Goal: Task Accomplishment & Management: Manage account settings

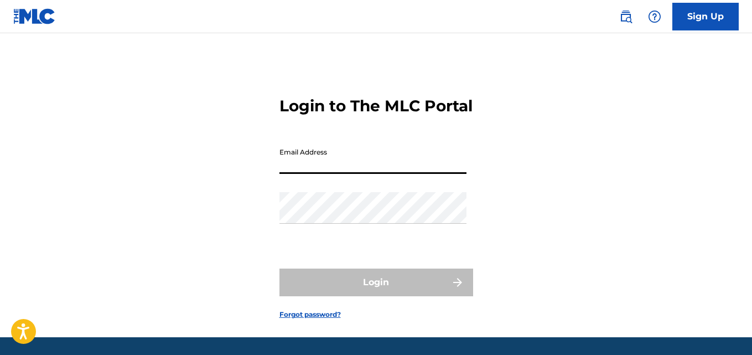
click at [408, 174] on input "Email Address" at bounding box center [372, 158] width 187 height 32
type input "[EMAIL_ADDRESS][DOMAIN_NAME]"
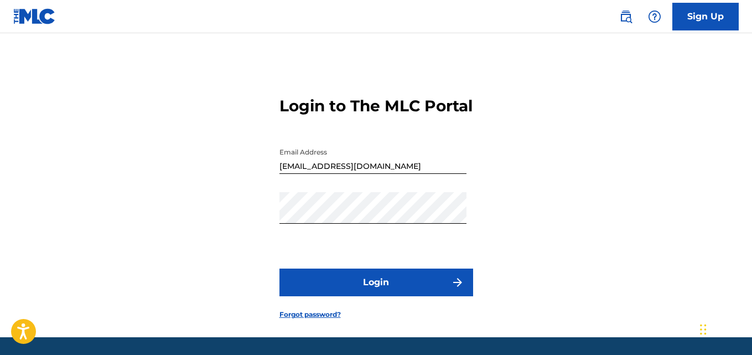
click at [393, 296] on button "Login" at bounding box center [376, 282] width 194 height 28
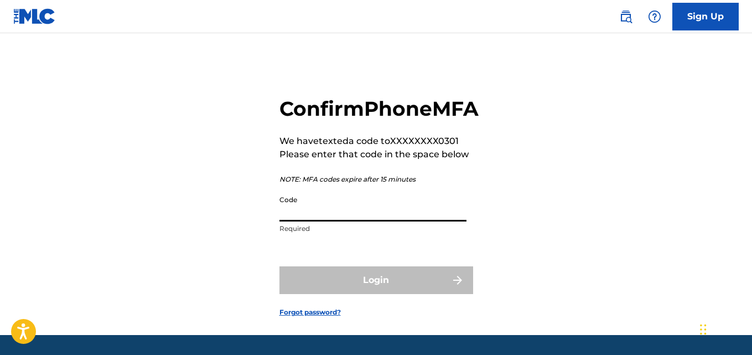
click at [365, 221] on input "Code" at bounding box center [372, 206] width 187 height 32
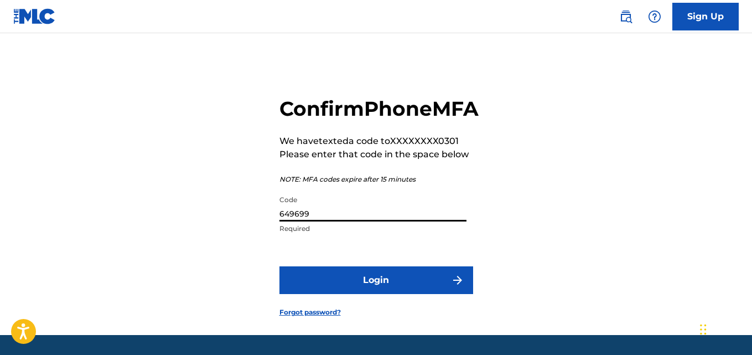
type input "649699"
click at [354, 293] on button "Login" at bounding box center [376, 280] width 194 height 28
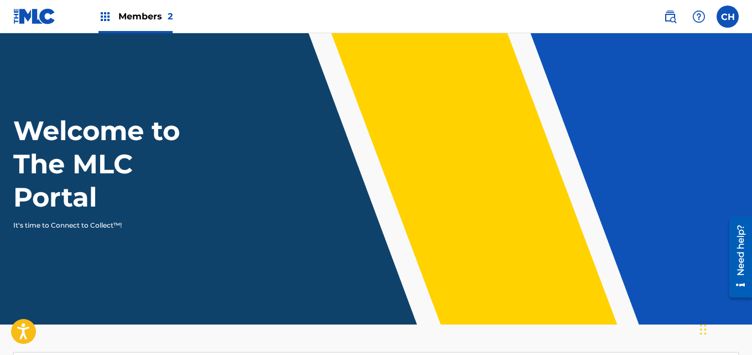
click at [732, 14] on label at bounding box center [727, 17] width 22 height 22
click at [727, 17] on input "CH [PERSON_NAME] [PERSON_NAME][EMAIL_ADDRESS][DOMAIN_NAME] Notification Prefere…" at bounding box center [727, 17] width 0 height 0
click at [732, 14] on div "CH CH [PERSON_NAME] [PERSON_NAME][EMAIL_ADDRESS][DOMAIN_NAME] Notification Pref…" at bounding box center [727, 17] width 22 height 22
click at [147, 13] on span "Members 2" at bounding box center [145, 16] width 54 height 13
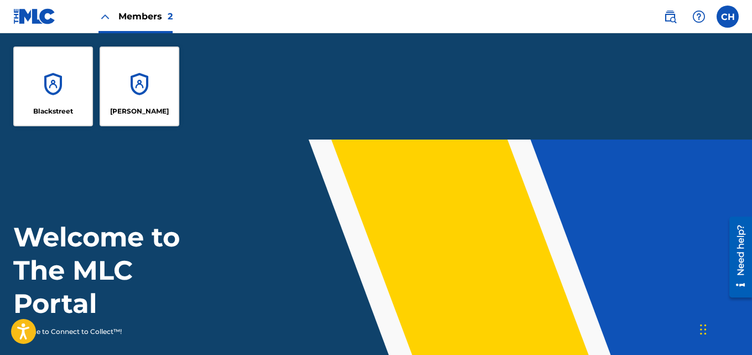
click at [59, 86] on div "Blackstreet" at bounding box center [53, 86] width 80 height 80
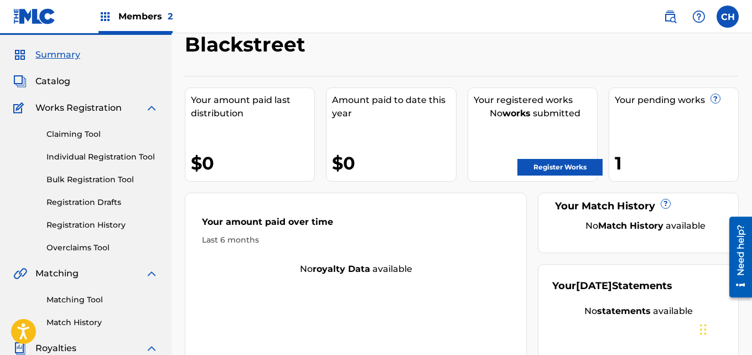
scroll to position [27, 0]
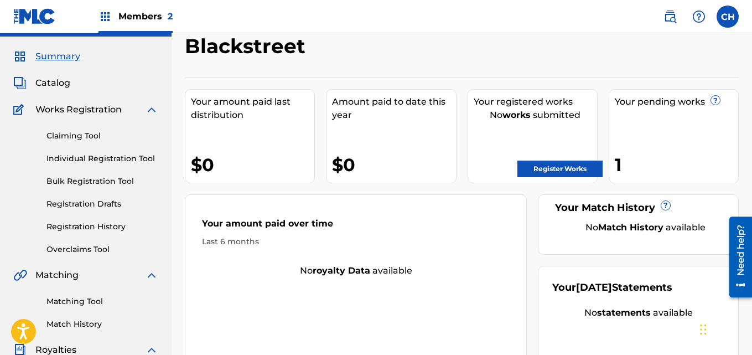
click at [95, 225] on link "Registration History" at bounding box center [102, 227] width 112 height 12
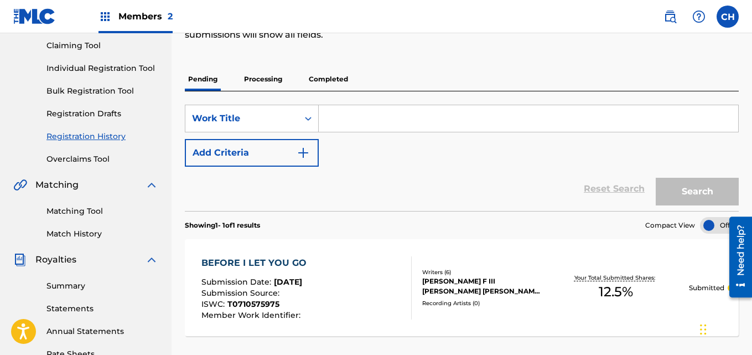
scroll to position [108, 0]
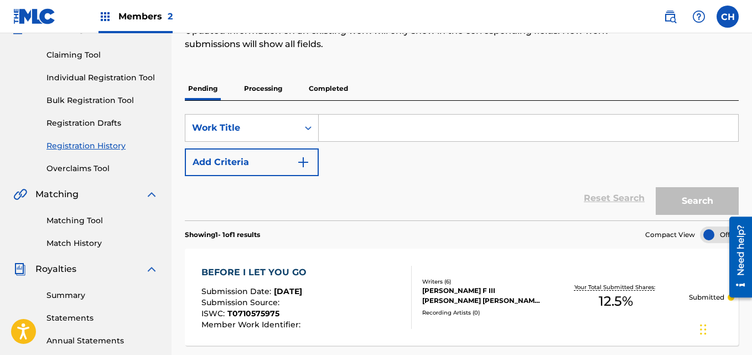
click at [273, 87] on p "Processing" at bounding box center [263, 88] width 45 height 23
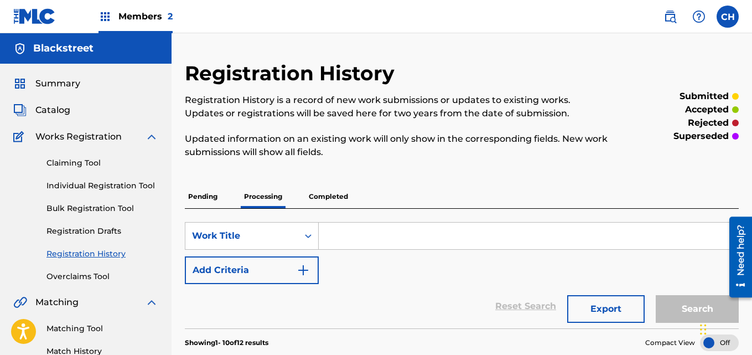
click at [102, 164] on link "Claiming Tool" at bounding box center [102, 163] width 112 height 12
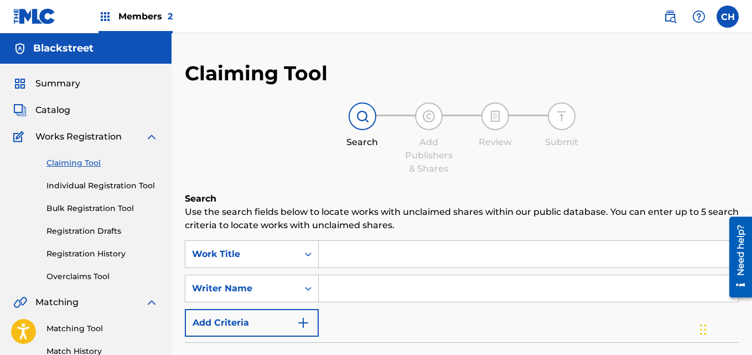
click at [388, 253] on input "Search Form" at bounding box center [528, 254] width 419 height 27
click at [337, 253] on input "coffession (interlude)" at bounding box center [528, 254] width 419 height 27
click at [349, 253] on input "conffession (interlude)" at bounding box center [528, 254] width 419 height 27
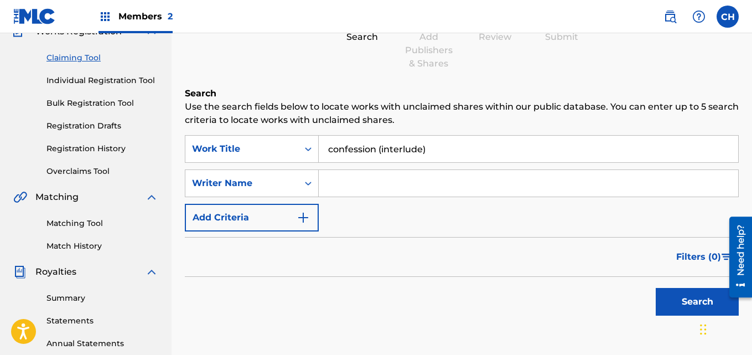
scroll to position [187, 0]
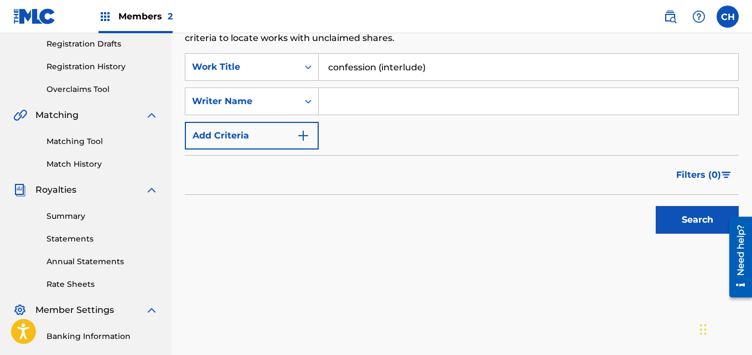
drag, startPoint x: 753, startPoint y: 149, endPoint x: 24, endPoint y: 31, distance: 737.9
type input "confession (interlude)"
click at [696, 217] on button "Search" at bounding box center [696, 220] width 83 height 28
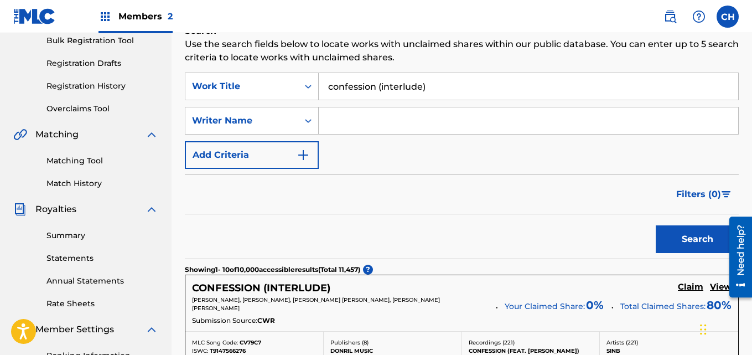
scroll to position [154, 0]
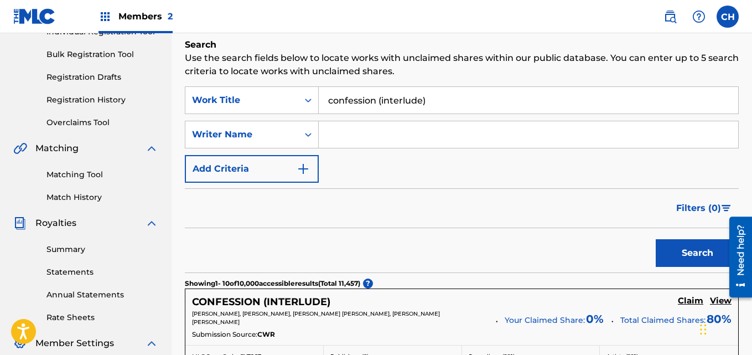
click at [466, 143] on input "Search Form" at bounding box center [528, 134] width 419 height 27
type input "[PERSON_NAME]"
click at [659, 242] on button "Search" at bounding box center [696, 253] width 83 height 28
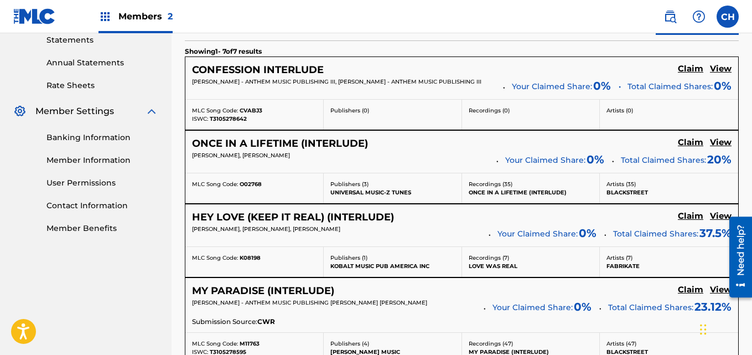
scroll to position [388, 0]
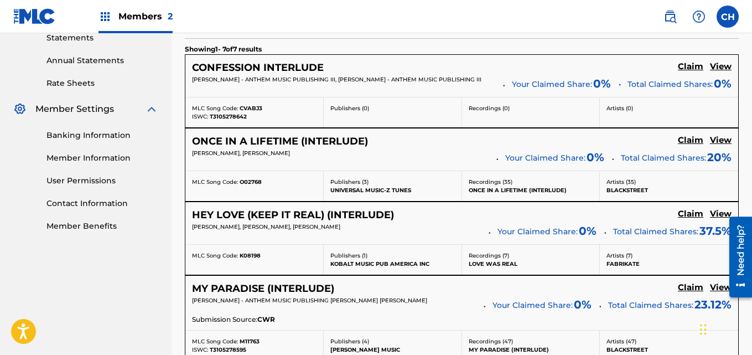
click at [693, 64] on h5 "Claim" at bounding box center [690, 66] width 25 height 11
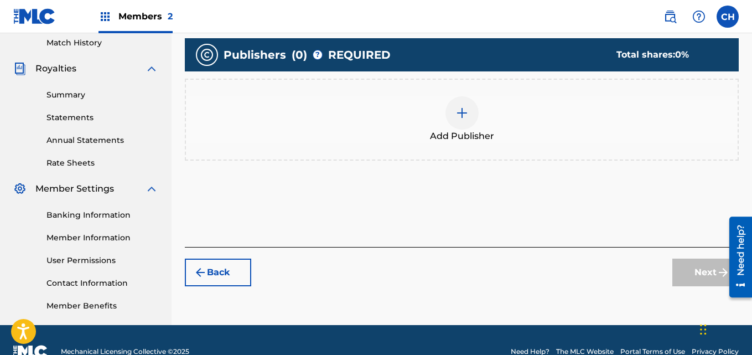
scroll to position [321, 0]
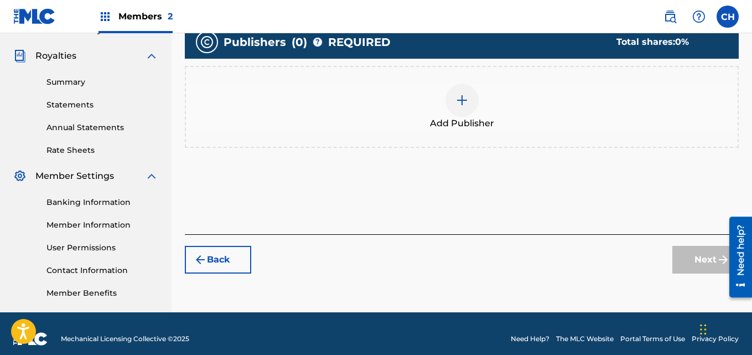
click at [468, 104] on img at bounding box center [461, 99] width 13 height 13
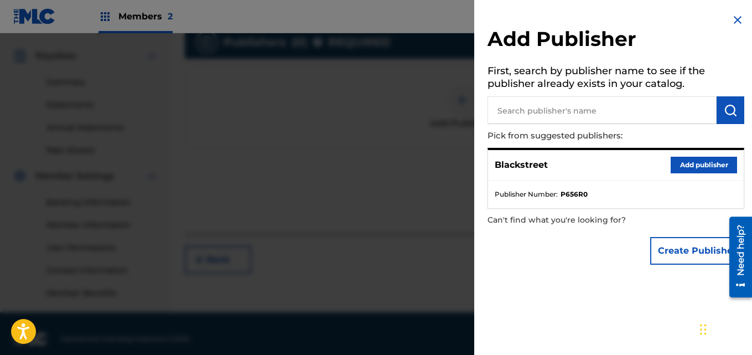
click at [695, 161] on button "Add publisher" at bounding box center [703, 165] width 66 height 17
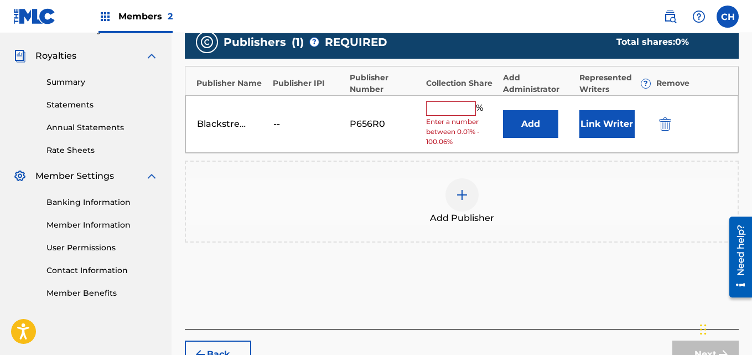
click at [467, 110] on input "text" at bounding box center [451, 108] width 50 height 14
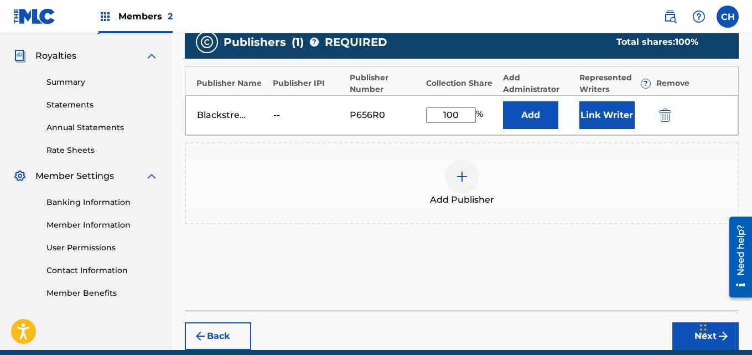
type input "100"
click at [677, 340] on button "Next" at bounding box center [705, 336] width 66 height 28
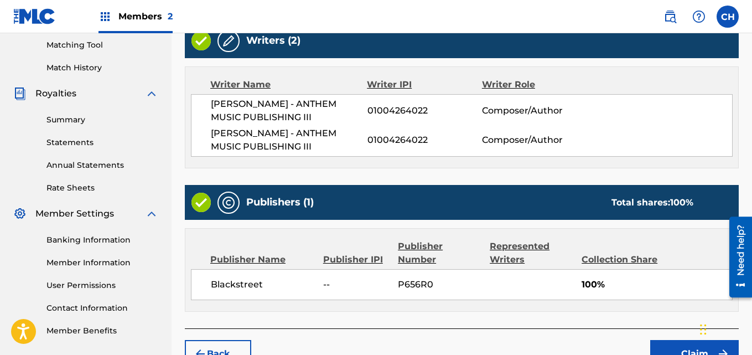
scroll to position [349, 0]
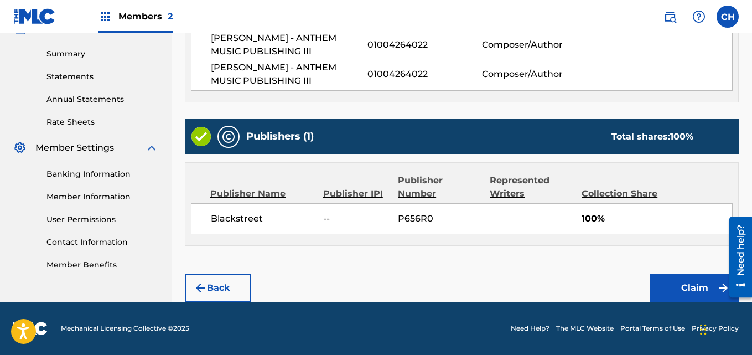
click at [657, 286] on button "Claim" at bounding box center [694, 288] width 89 height 28
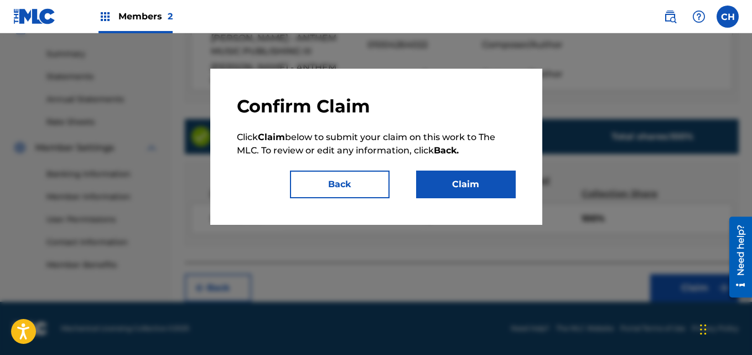
click at [483, 178] on button "Claim" at bounding box center [466, 184] width 100 height 28
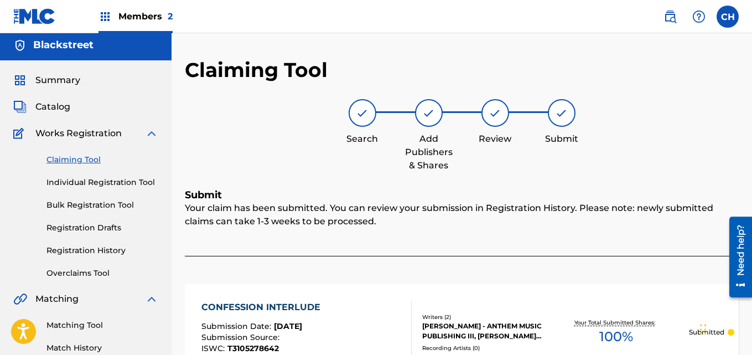
scroll to position [0, 0]
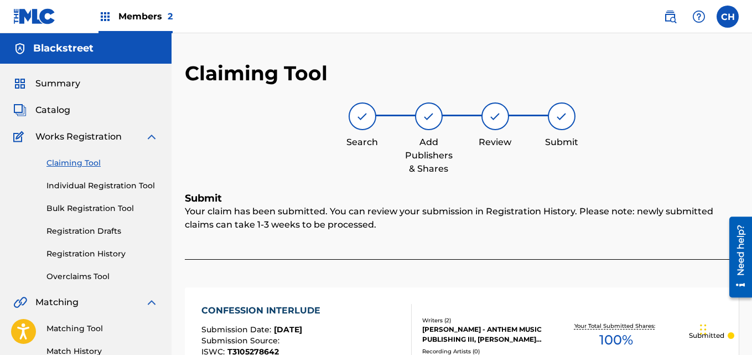
click at [73, 165] on link "Claiming Tool" at bounding box center [102, 163] width 112 height 12
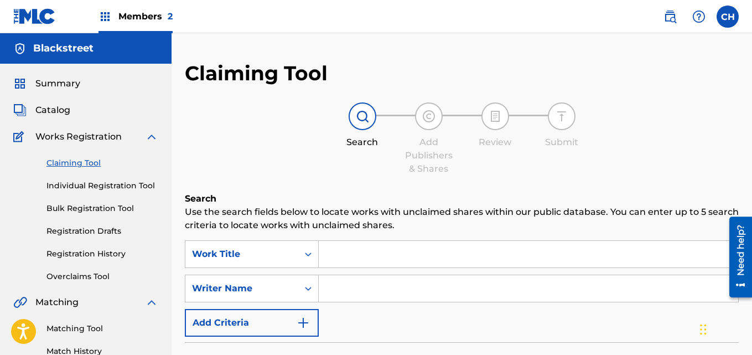
click at [321, 254] on input "Search Form" at bounding box center [528, 254] width 419 height 27
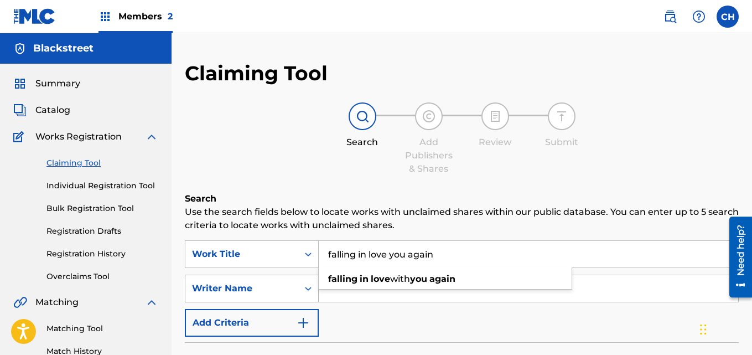
type input "falling in love you again"
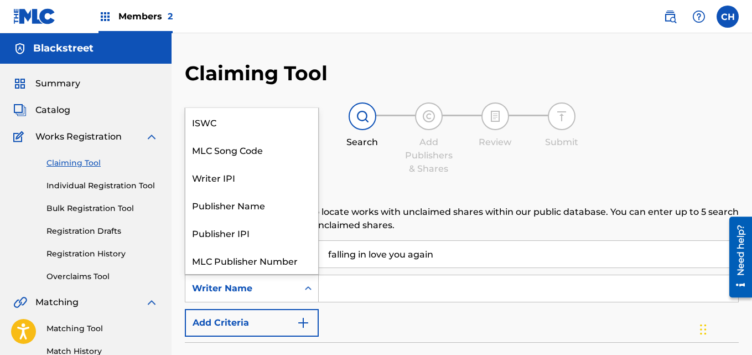
click at [306, 284] on icon "Search Form" at bounding box center [308, 288] width 11 height 11
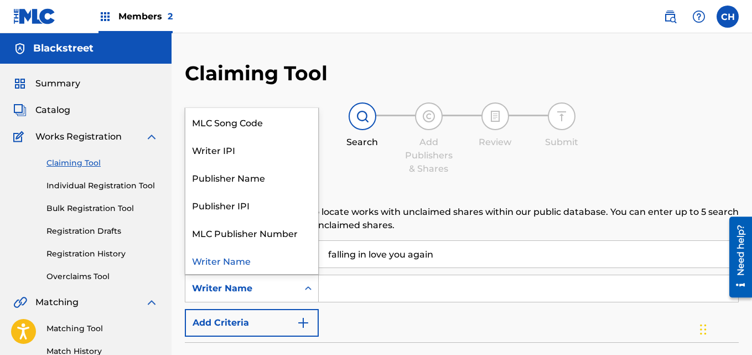
click at [257, 260] on div "Writer Name" at bounding box center [251, 260] width 133 height 28
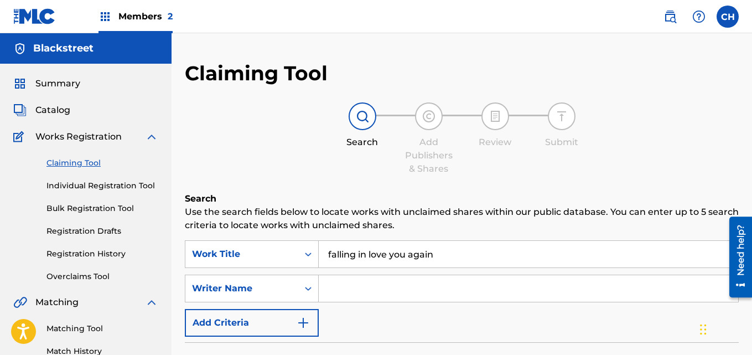
click at [381, 292] on input "Search Form" at bounding box center [528, 288] width 419 height 27
type input "[PERSON_NAME]"
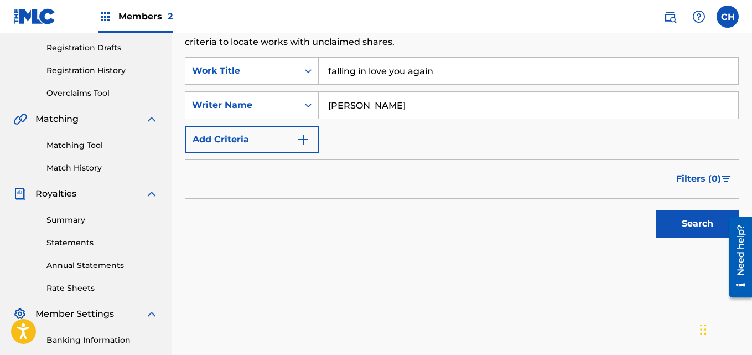
scroll to position [189, 0]
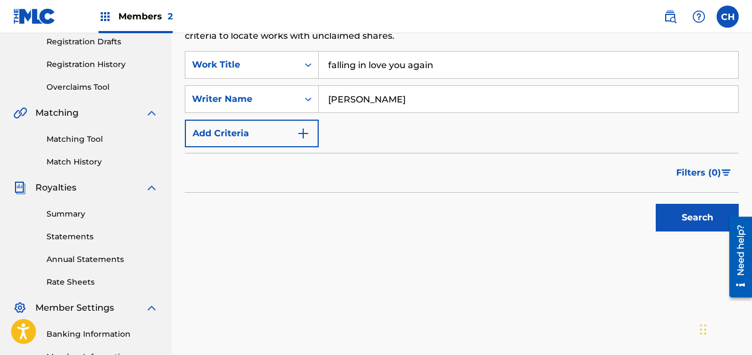
click at [692, 223] on button "Search" at bounding box center [696, 218] width 83 height 28
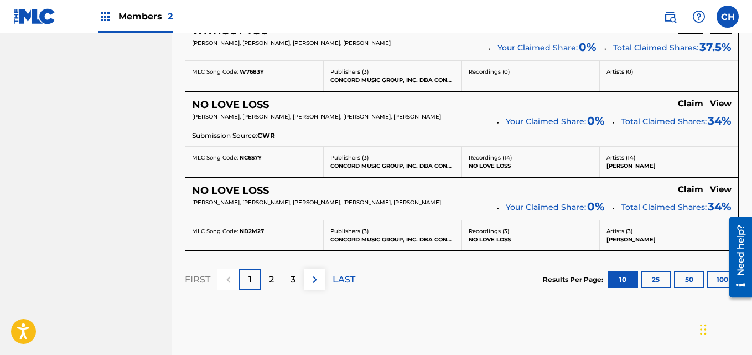
scroll to position [1001, 0]
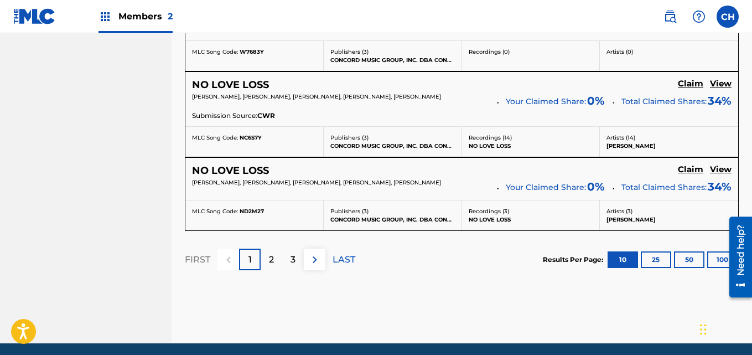
click at [267, 259] on div "2" at bounding box center [272, 259] width 22 height 22
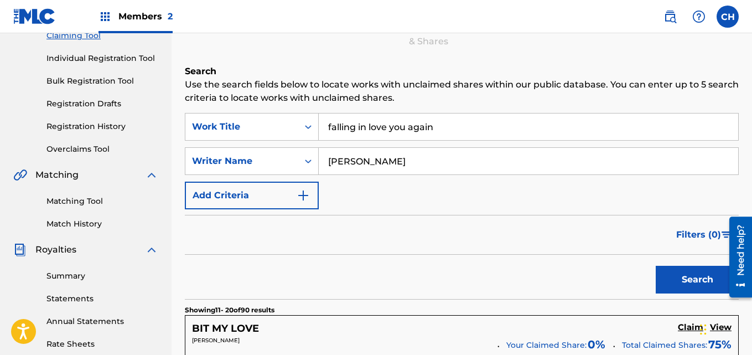
scroll to position [121, 0]
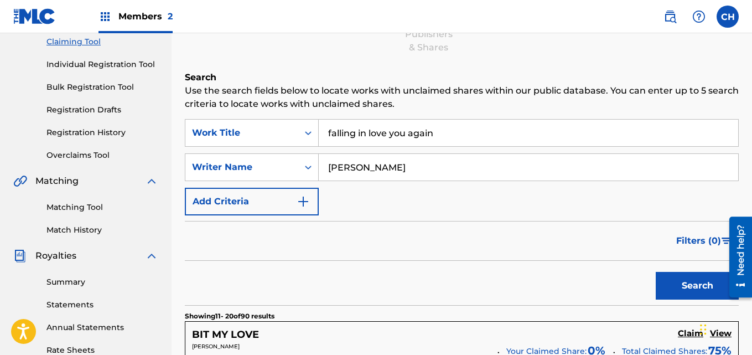
click at [390, 134] on input "falling in love you again" at bounding box center [528, 132] width 419 height 27
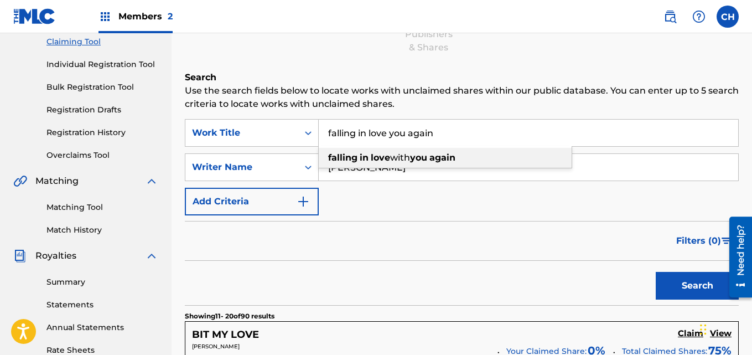
click at [389, 155] on strong "love" at bounding box center [380, 157] width 19 height 11
type input "falling in love with you again"
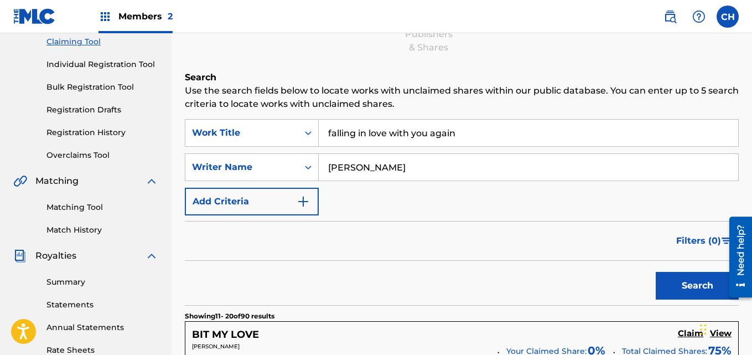
click at [683, 282] on button "Search" at bounding box center [696, 286] width 83 height 28
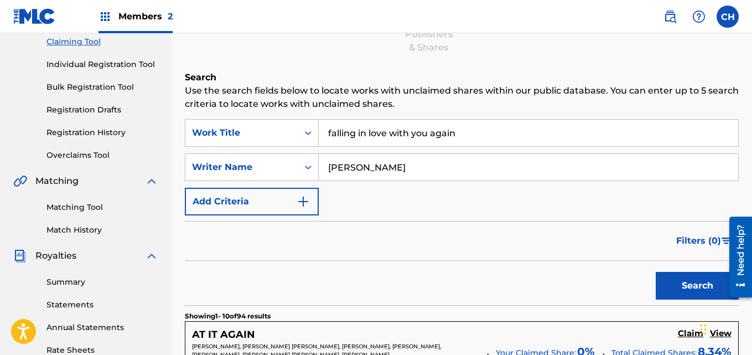
click at [488, 167] on input "[PERSON_NAME]" at bounding box center [528, 167] width 419 height 27
type input "t"
type input "[PERSON_NAME]"
click at [674, 288] on button "Search" at bounding box center [696, 286] width 83 height 28
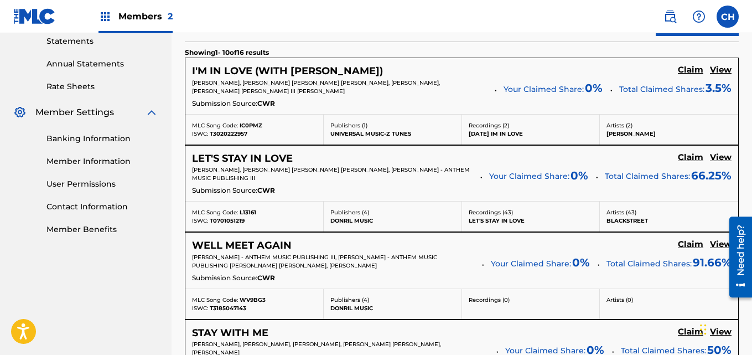
scroll to position [369, 0]
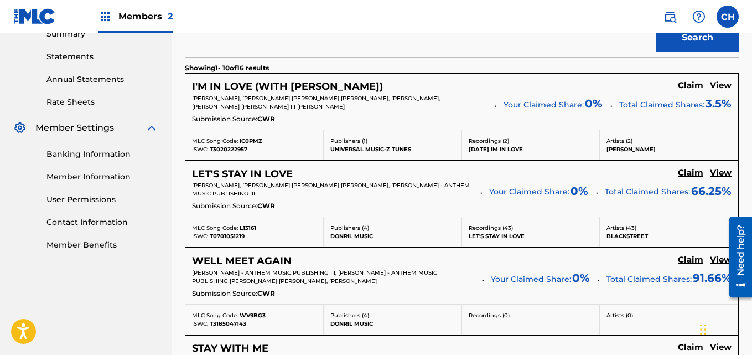
click at [689, 176] on h5 "Claim" at bounding box center [690, 173] width 25 height 11
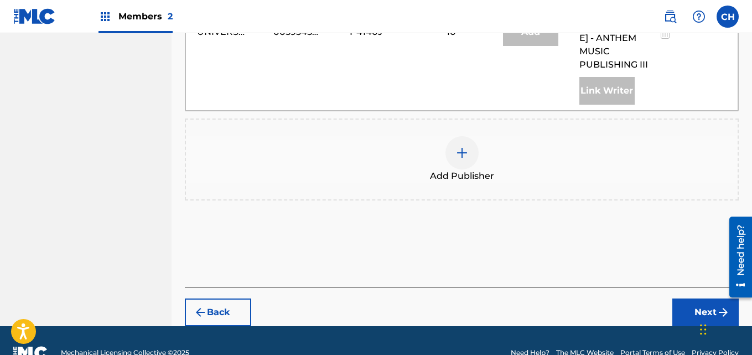
scroll to position [649, 0]
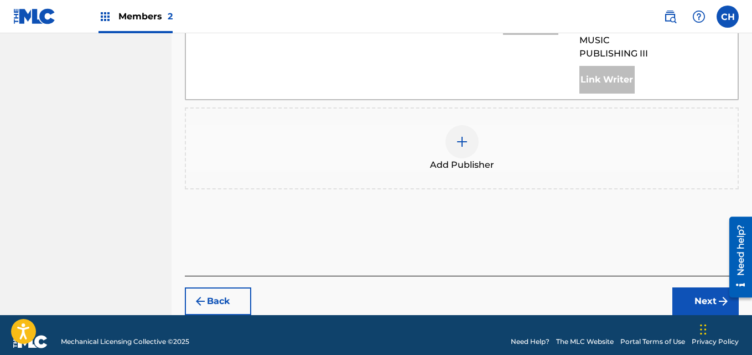
click at [461, 135] on img at bounding box center [461, 141] width 13 height 13
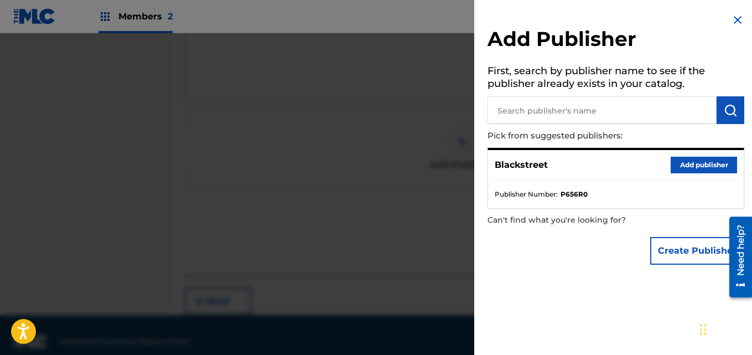
click at [707, 168] on button "Add publisher" at bounding box center [703, 165] width 66 height 17
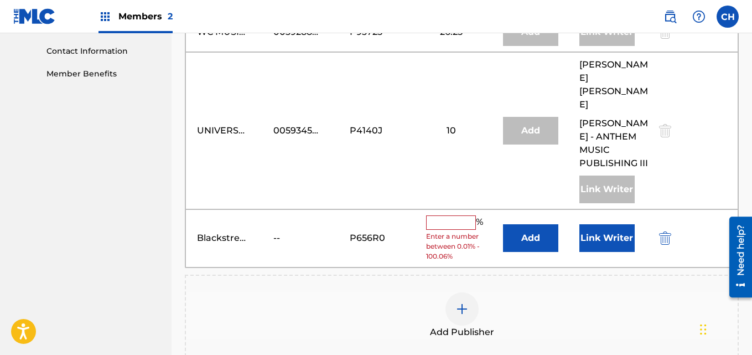
scroll to position [543, 0]
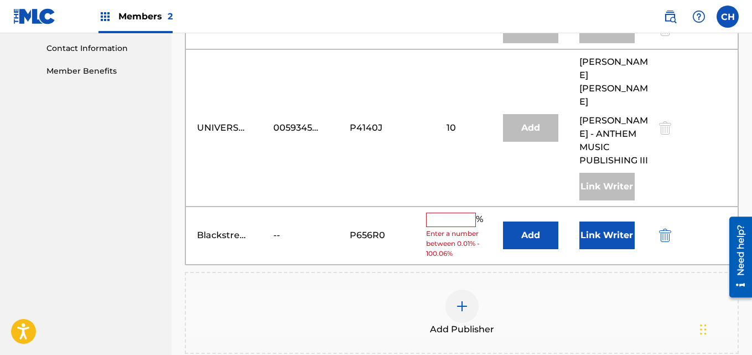
click at [465, 212] on input "text" at bounding box center [451, 219] width 50 height 14
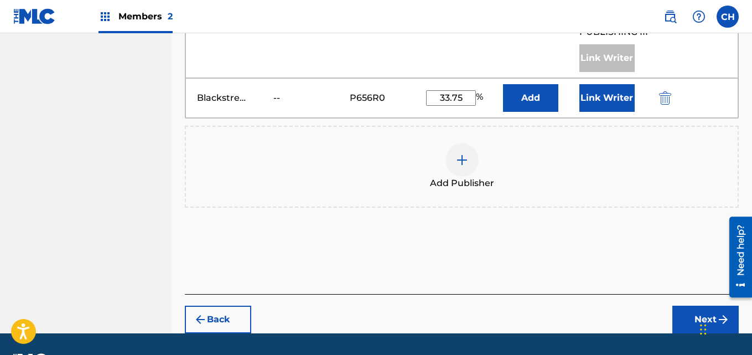
scroll to position [689, 0]
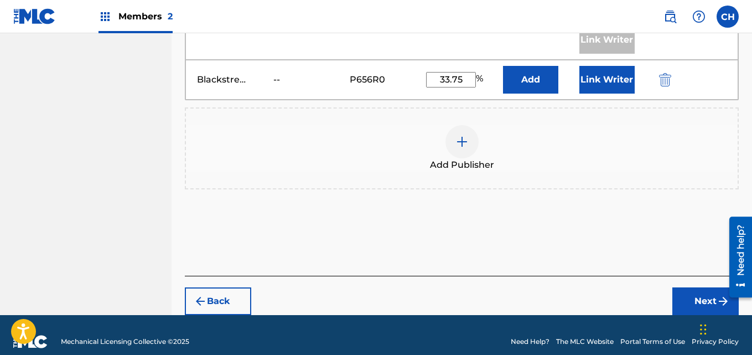
type input "33.75"
click at [695, 295] on button "Next" at bounding box center [705, 301] width 66 height 28
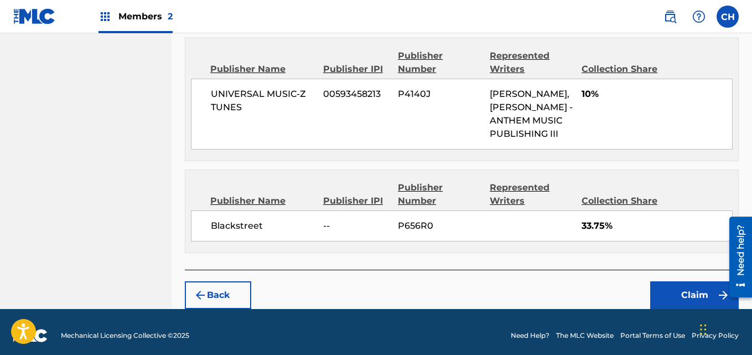
scroll to position [770, 0]
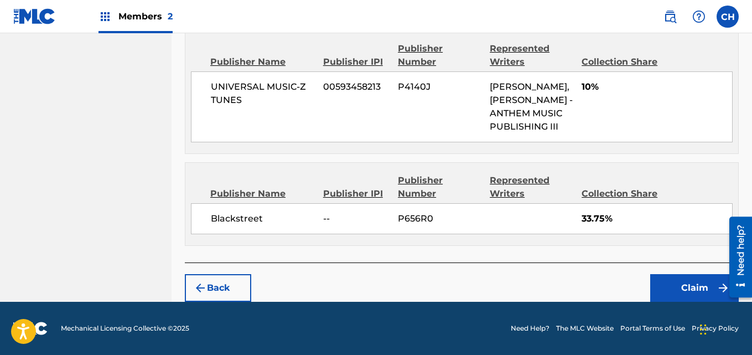
click at [220, 285] on button "Back" at bounding box center [218, 288] width 66 height 28
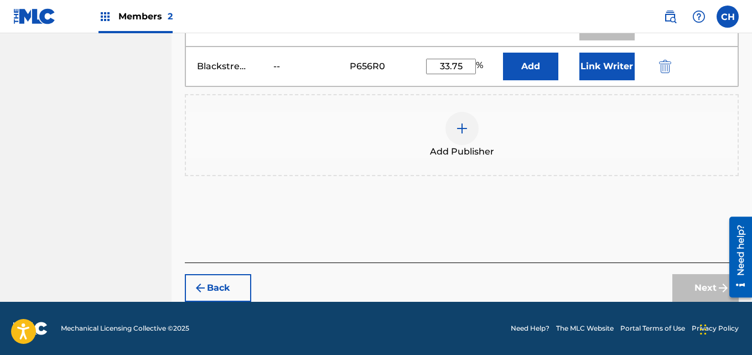
scroll to position [689, 0]
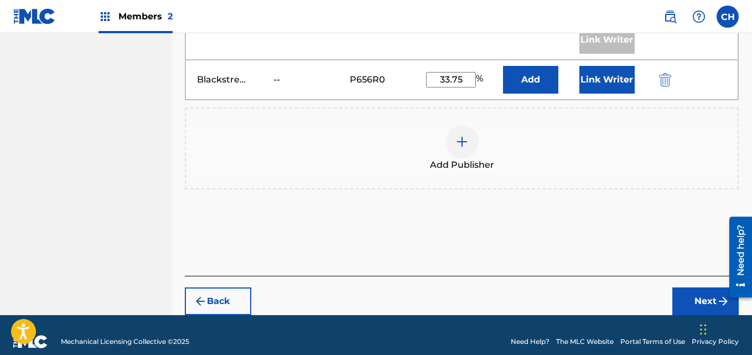
click at [602, 70] on button "Link Writer" at bounding box center [606, 80] width 55 height 28
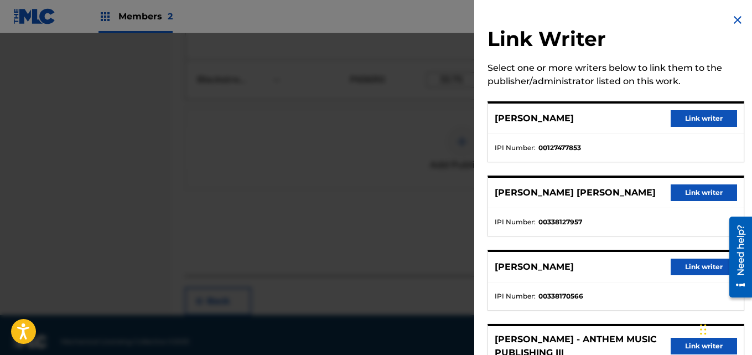
click at [704, 191] on button "Link writer" at bounding box center [703, 192] width 66 height 17
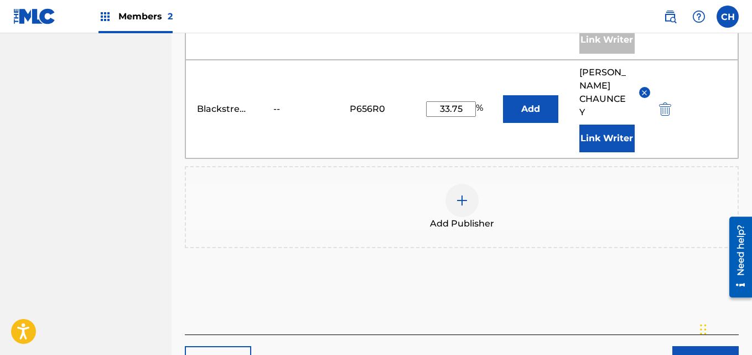
click at [681, 346] on button "Next" at bounding box center [705, 360] width 66 height 28
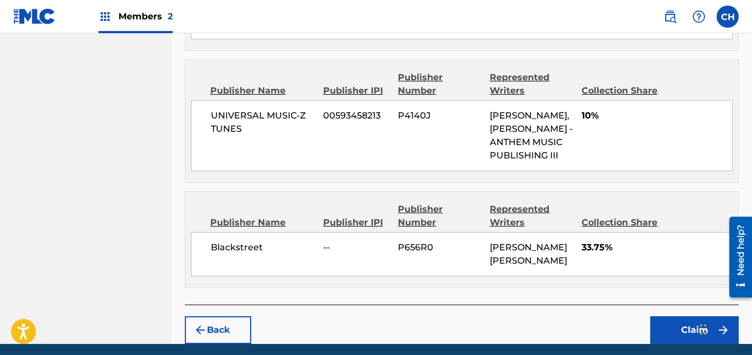
scroll to position [797, 0]
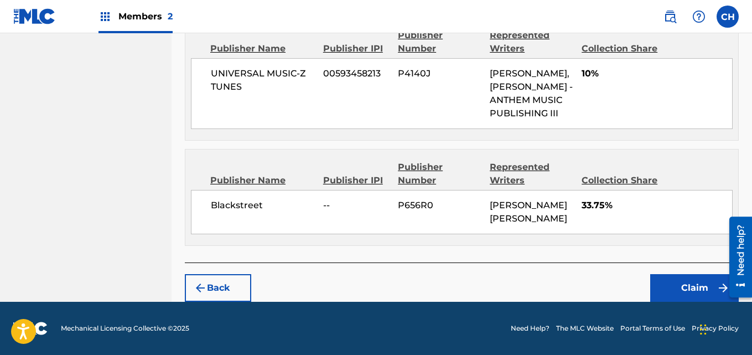
click at [682, 289] on button "Claim" at bounding box center [694, 288] width 89 height 28
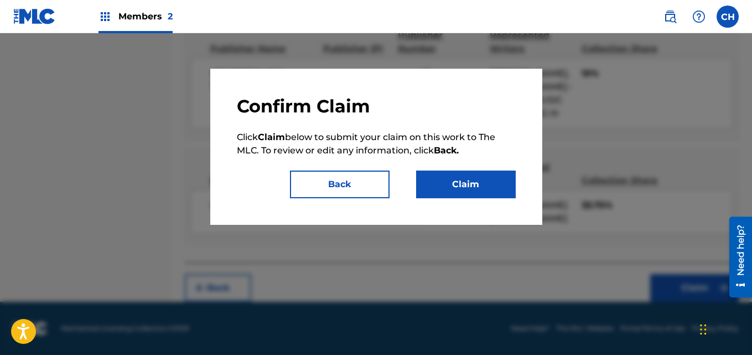
click at [461, 181] on button "Claim" at bounding box center [466, 184] width 100 height 28
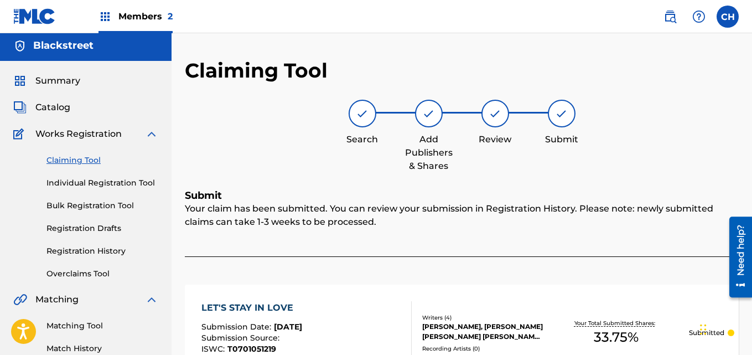
scroll to position [0, 0]
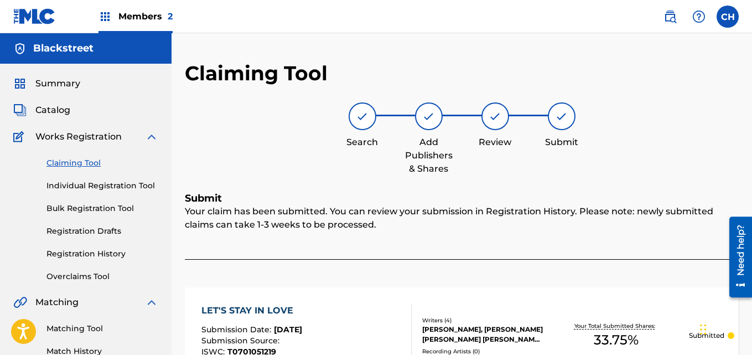
click at [67, 163] on link "Claiming Tool" at bounding box center [102, 163] width 112 height 12
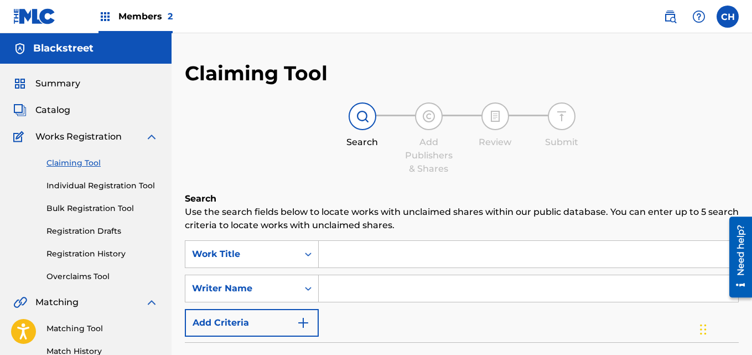
click at [377, 252] on input "Search Form" at bounding box center [528, 254] width 419 height 27
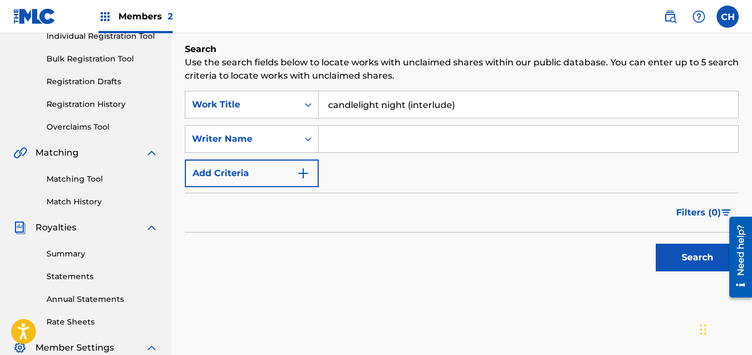
scroll to position [155, 0]
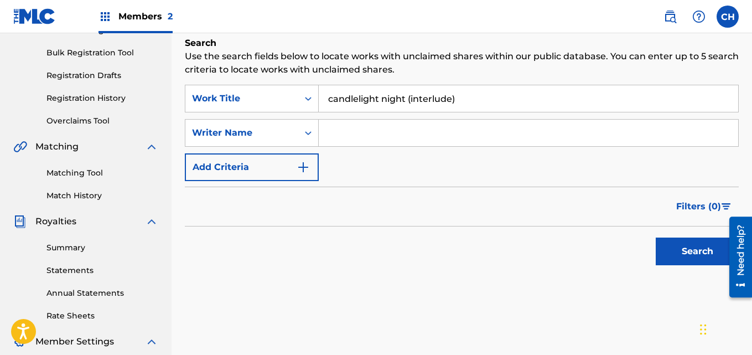
type input "candlelight night (interlude)"
click at [681, 243] on button "Search" at bounding box center [696, 251] width 83 height 28
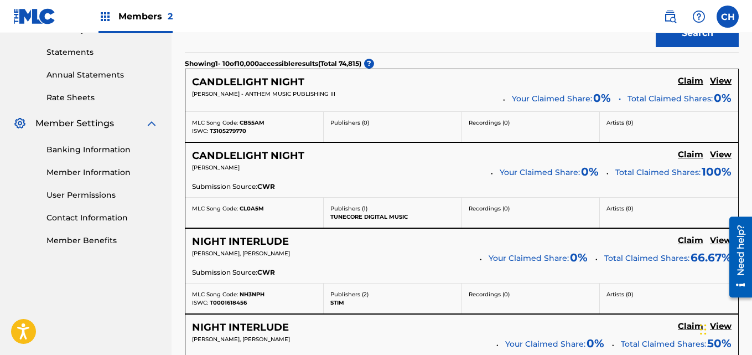
scroll to position [369, 0]
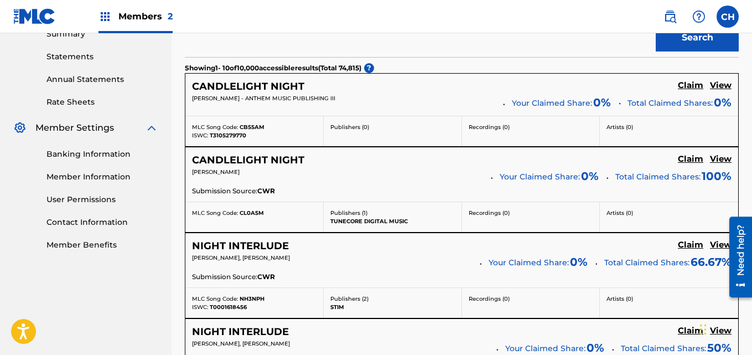
click at [695, 87] on h5 "Claim" at bounding box center [690, 85] width 25 height 11
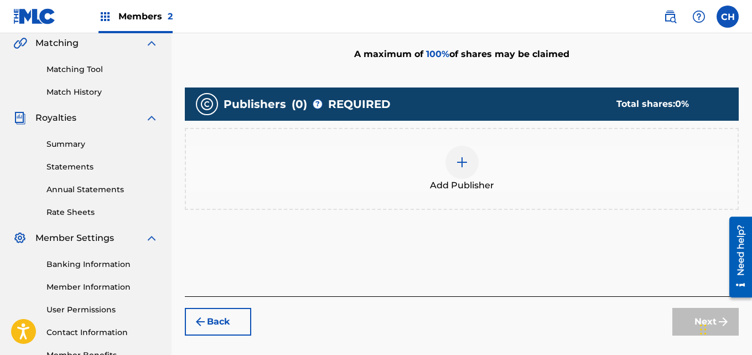
scroll to position [258, 0]
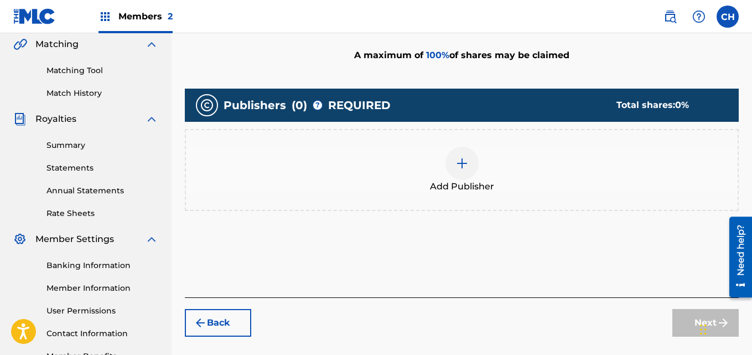
click at [449, 170] on div at bounding box center [461, 163] width 33 height 33
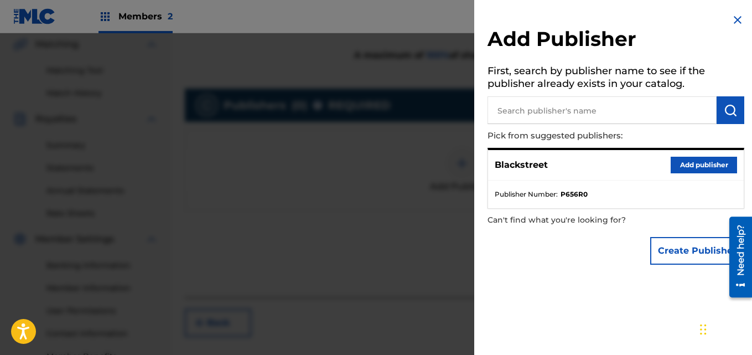
click at [673, 160] on button "Add publisher" at bounding box center [703, 165] width 66 height 17
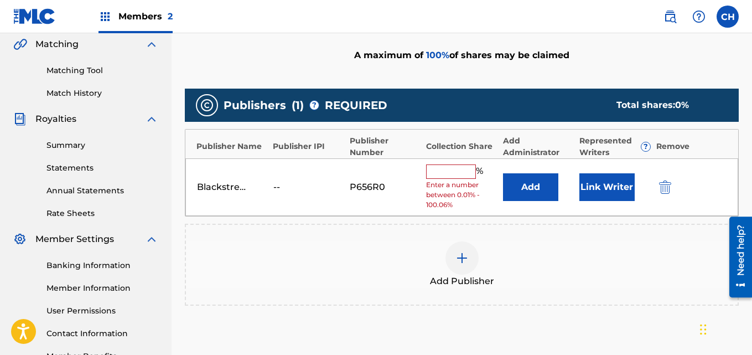
click at [468, 175] on input "text" at bounding box center [451, 171] width 50 height 14
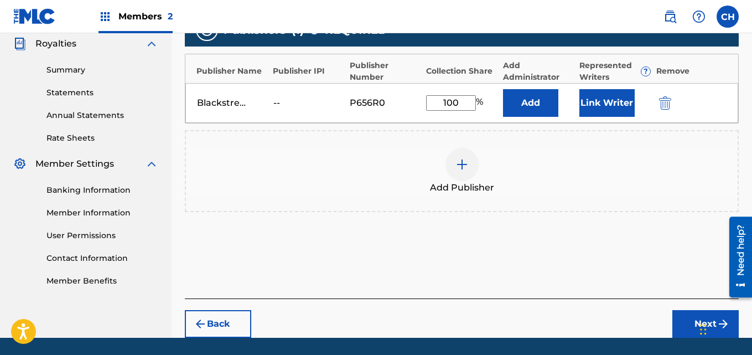
scroll to position [369, 0]
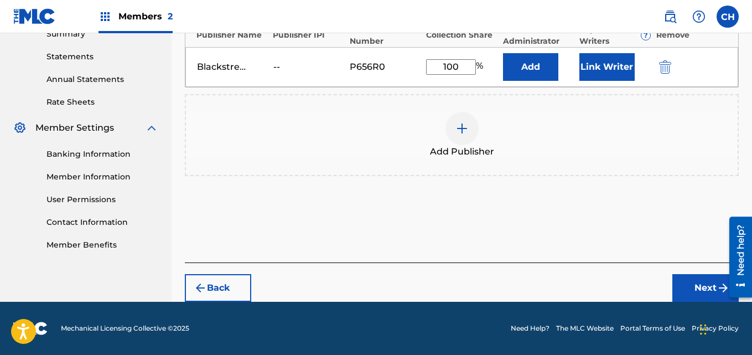
type input "100"
click at [690, 284] on button "Next" at bounding box center [705, 288] width 66 height 28
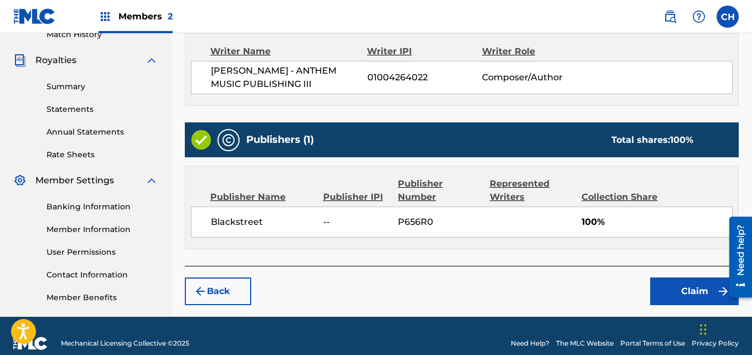
scroll to position [331, 0]
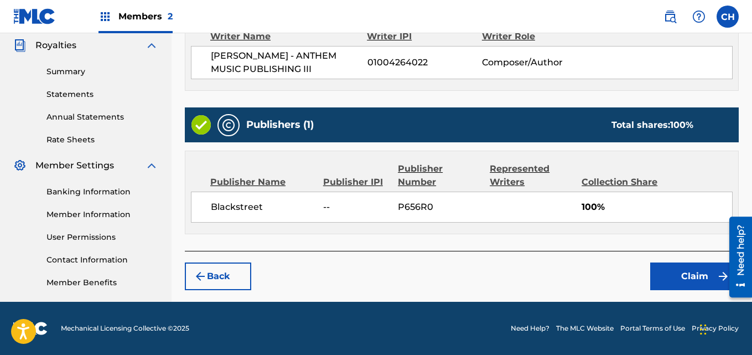
click at [672, 279] on button "Claim" at bounding box center [694, 276] width 89 height 28
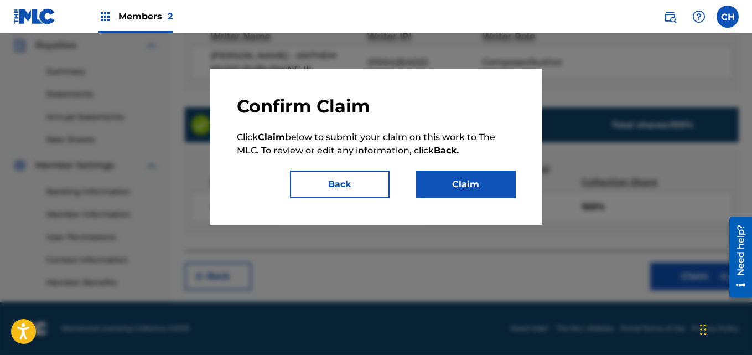
click at [485, 191] on button "Claim" at bounding box center [466, 184] width 100 height 28
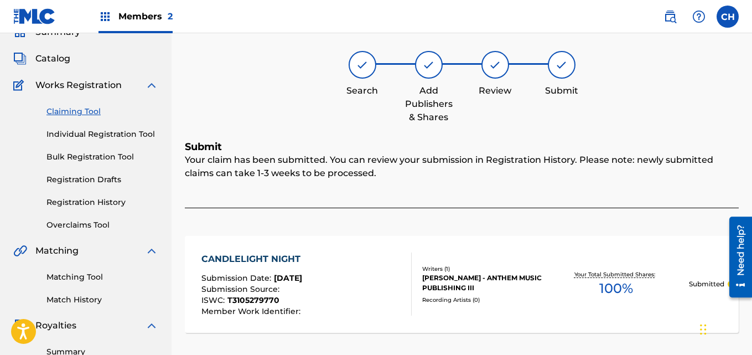
scroll to position [48, 0]
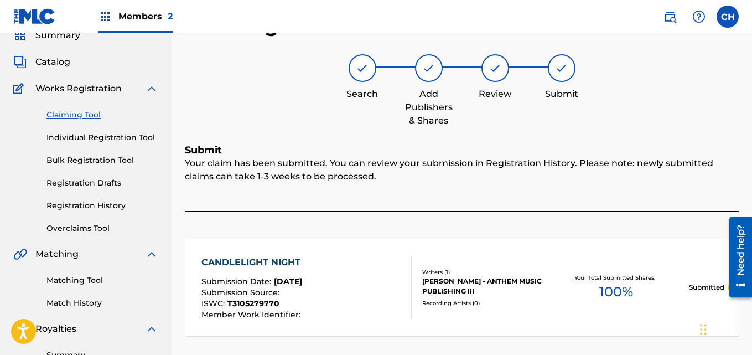
click at [85, 113] on link "Claiming Tool" at bounding box center [102, 115] width 112 height 12
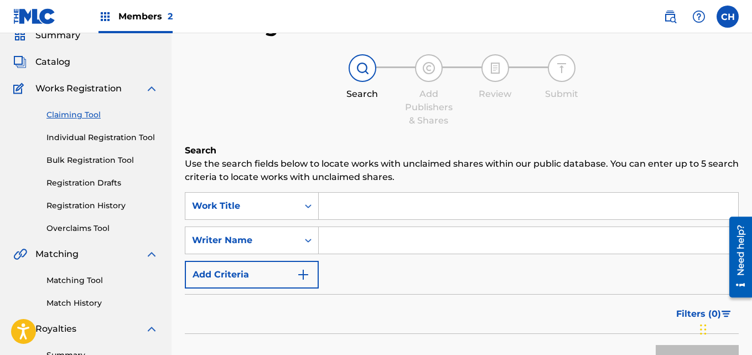
scroll to position [0, 0]
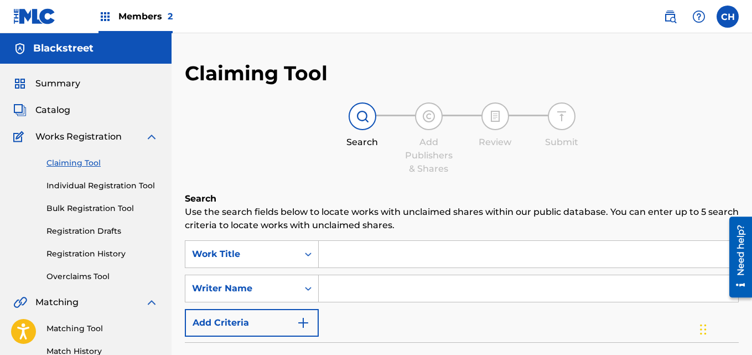
click at [362, 249] on input "Search Form" at bounding box center [528, 254] width 419 height 27
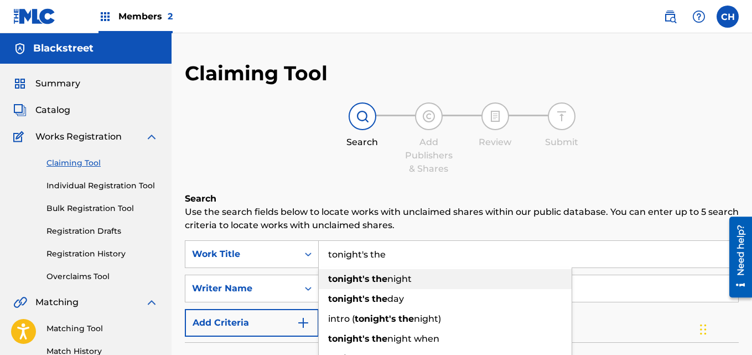
click at [383, 282] on strong "the" at bounding box center [379, 278] width 15 height 11
type input "tonight's the night"
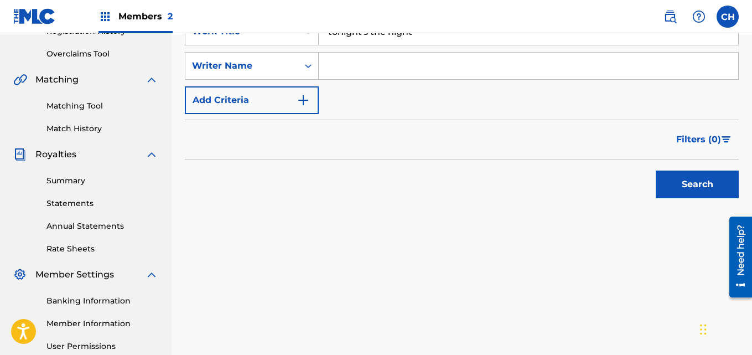
scroll to position [227, 0]
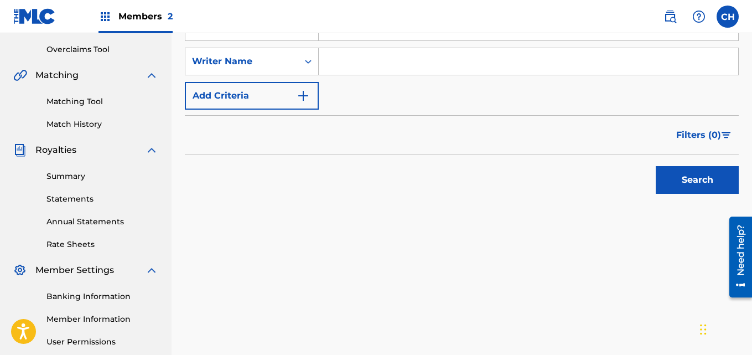
click at [670, 184] on button "Search" at bounding box center [696, 180] width 83 height 28
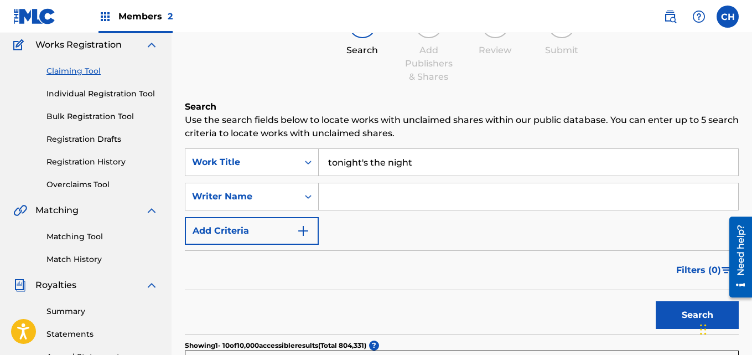
scroll to position [74, 0]
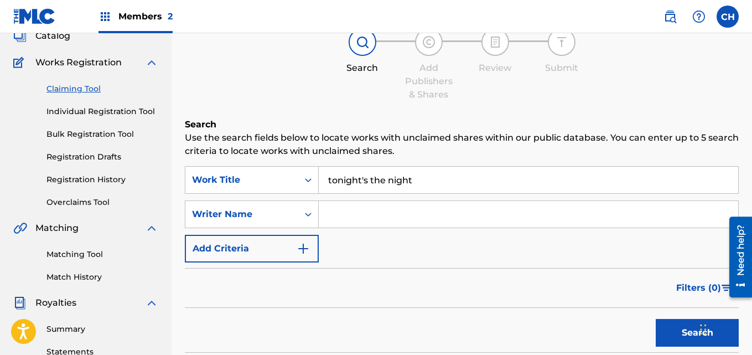
click at [433, 207] on input "Search Form" at bounding box center [528, 214] width 419 height 27
type input "[PERSON_NAME]"
click at [678, 337] on button "Search" at bounding box center [696, 333] width 83 height 28
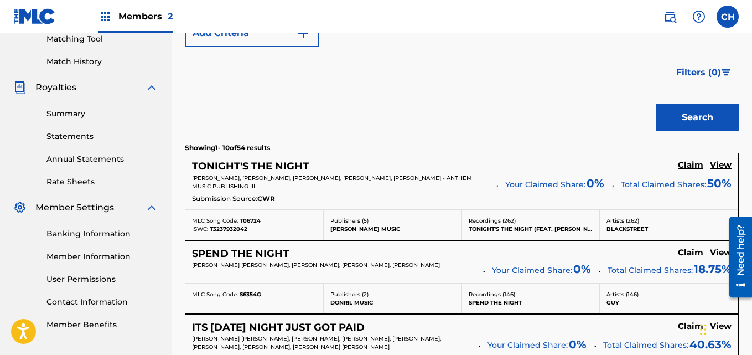
scroll to position [287, 0]
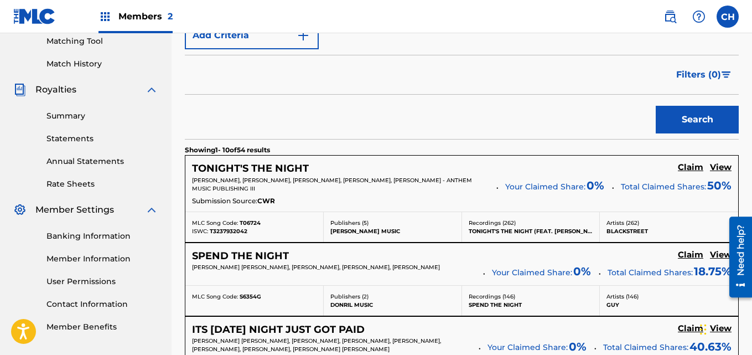
click at [685, 168] on h5 "Claim" at bounding box center [690, 167] width 25 height 11
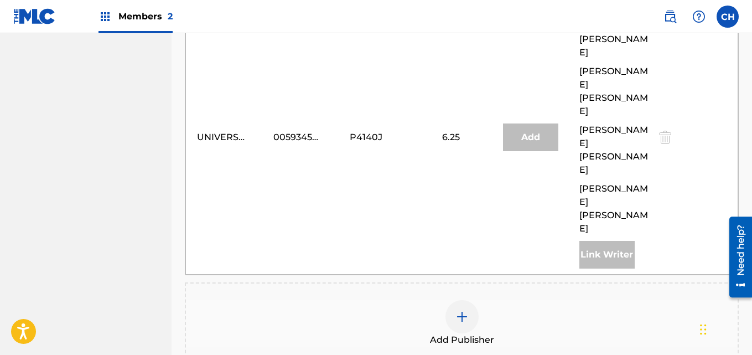
scroll to position [665, 0]
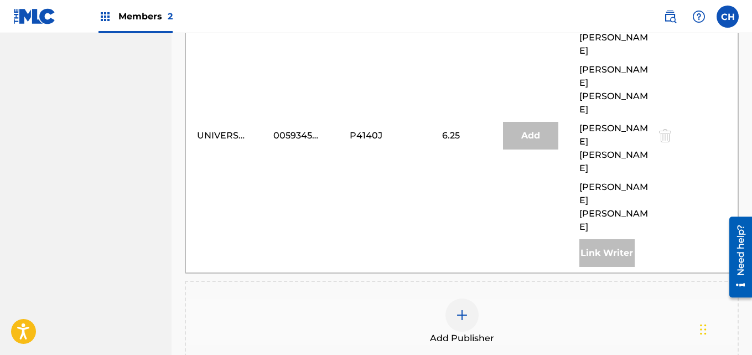
click at [476, 298] on div at bounding box center [461, 314] width 33 height 33
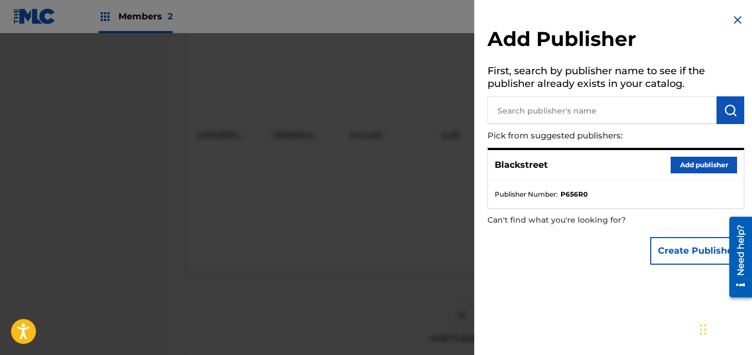
click at [690, 170] on button "Add publisher" at bounding box center [703, 165] width 66 height 17
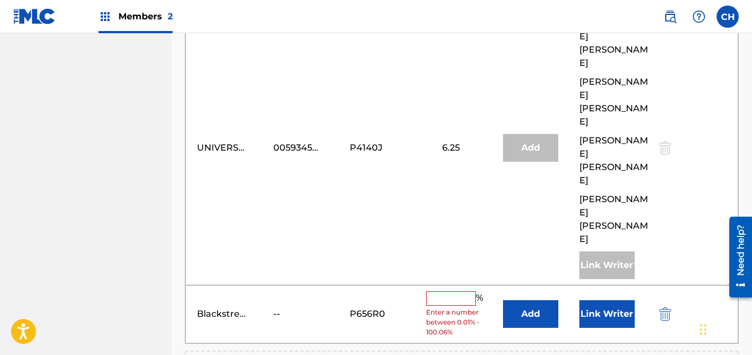
scroll to position [658, 0]
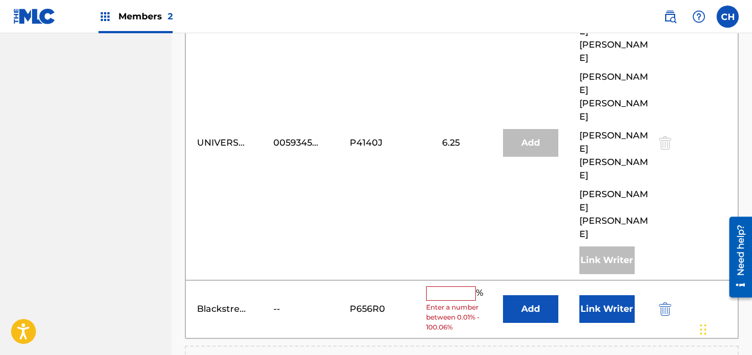
click at [456, 286] on input "text" at bounding box center [451, 293] width 50 height 14
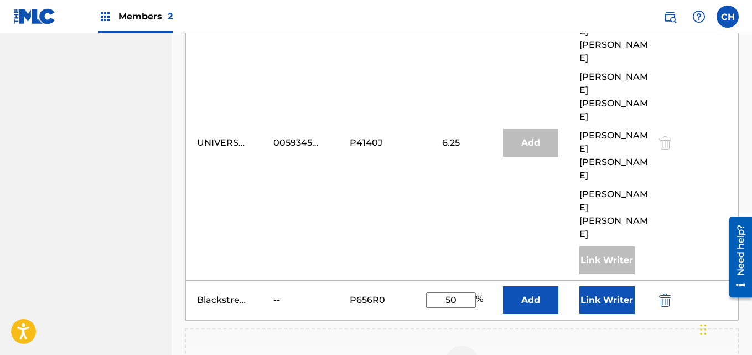
type input "50"
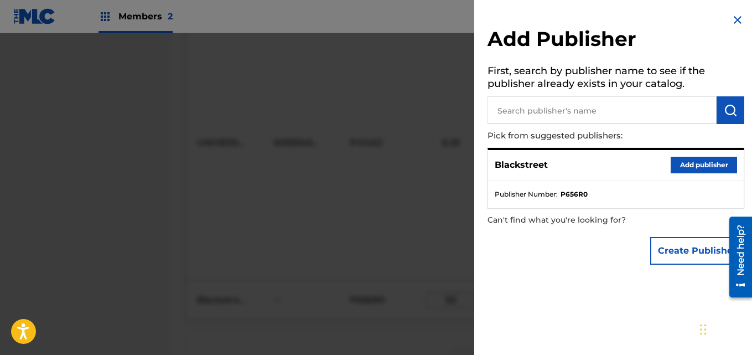
click at [732, 20] on img at bounding box center [737, 19] width 13 height 13
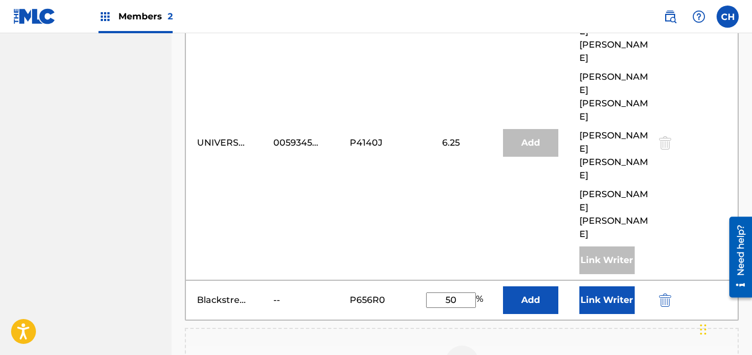
click at [616, 286] on button "Link Writer" at bounding box center [606, 300] width 55 height 28
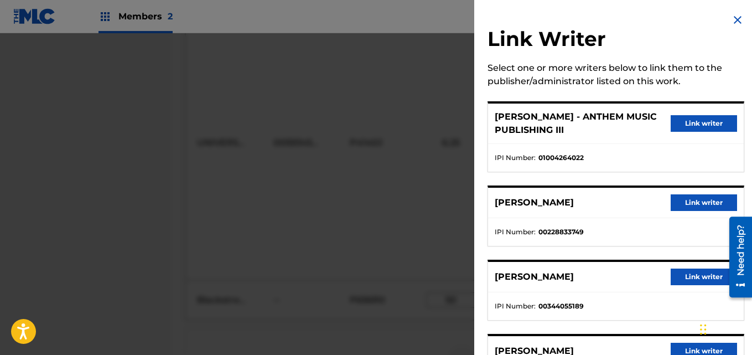
click at [745, 124] on div "Link Writer Select one or more writers below to link them to the publisher/admi…" at bounding box center [615, 247] width 283 height 495
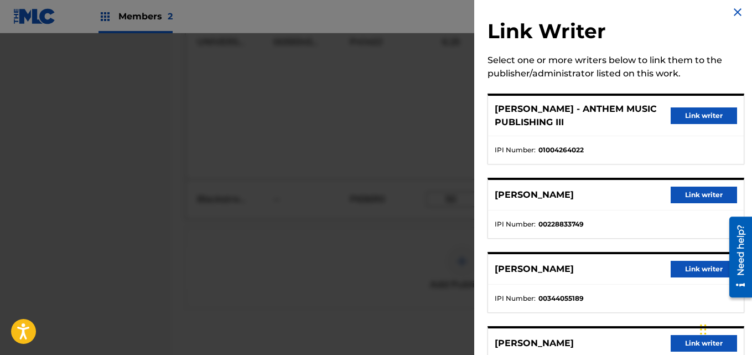
scroll to position [0, 0]
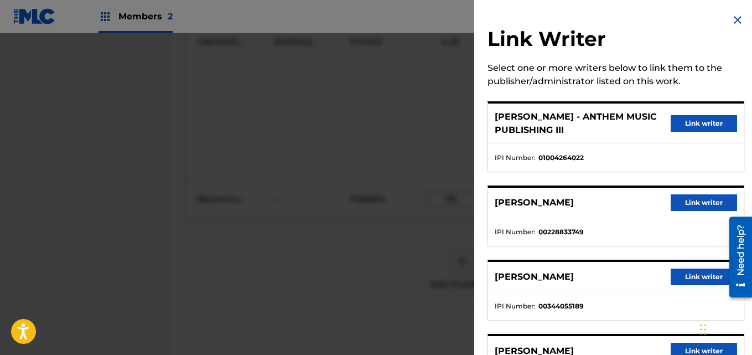
click at [736, 19] on img at bounding box center [737, 19] width 13 height 13
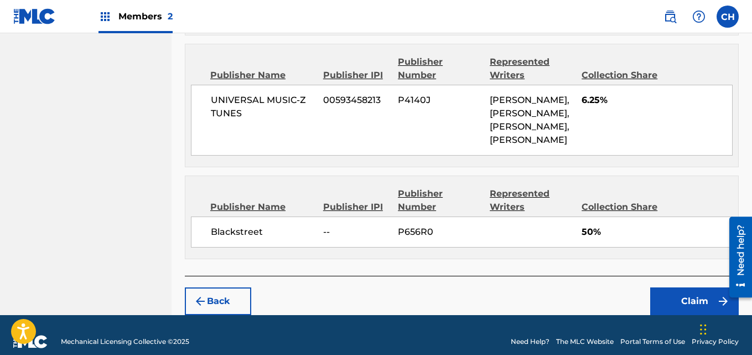
scroll to position [846, 0]
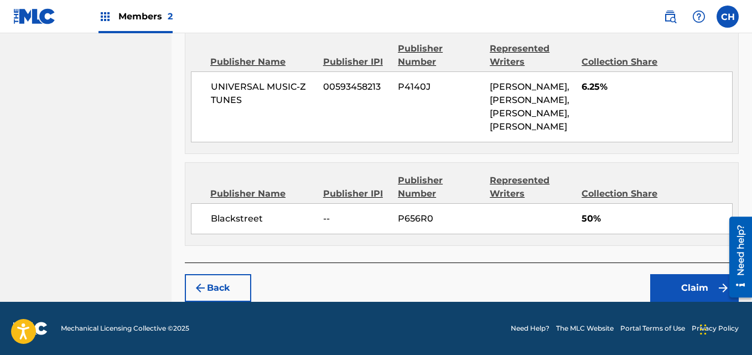
click at [680, 285] on button "Claim" at bounding box center [694, 288] width 89 height 28
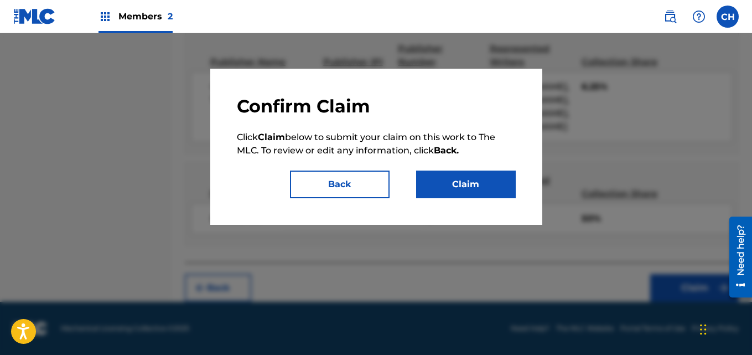
click at [483, 191] on button "Claim" at bounding box center [466, 184] width 100 height 28
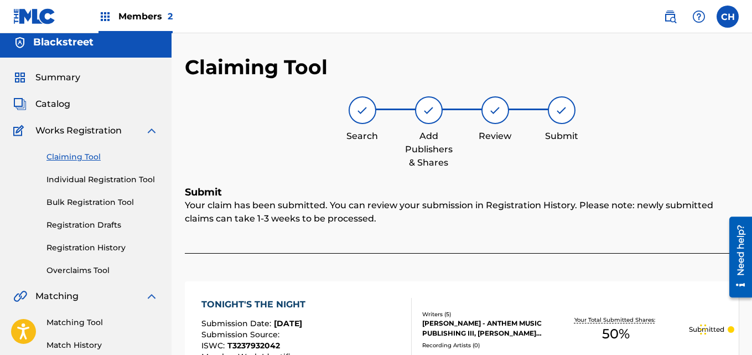
scroll to position [3, 0]
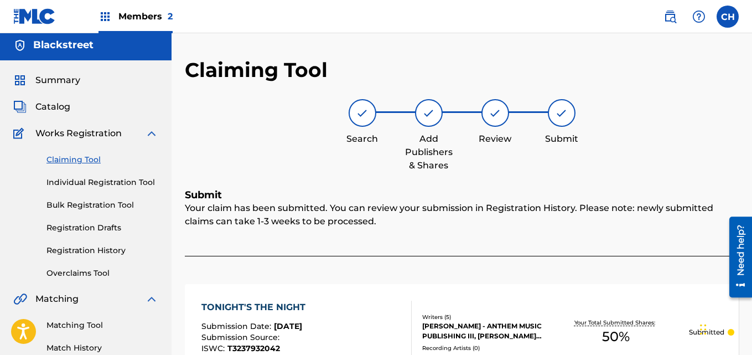
click at [86, 158] on link "Claiming Tool" at bounding box center [102, 160] width 112 height 12
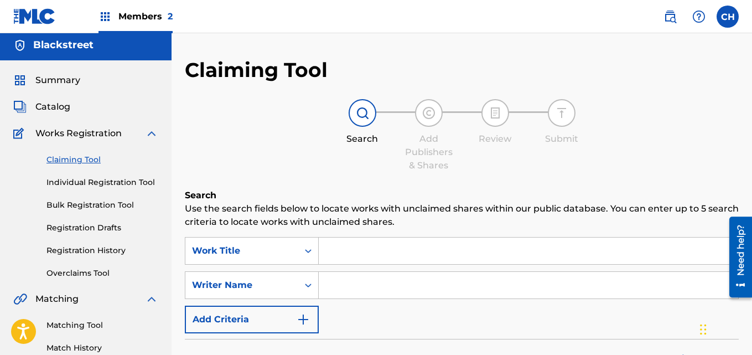
scroll to position [0, 0]
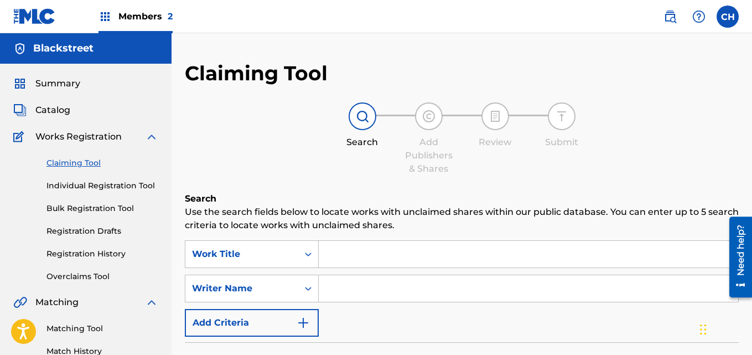
click at [368, 262] on input "Search Form" at bounding box center [528, 254] width 419 height 27
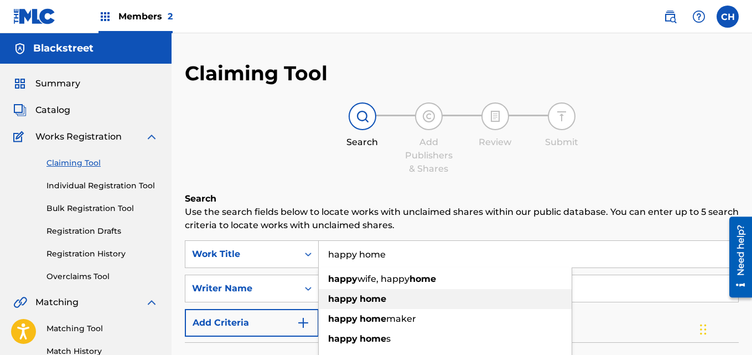
type input "happy home"
click at [438, 301] on div "happy home" at bounding box center [445, 299] width 253 height 20
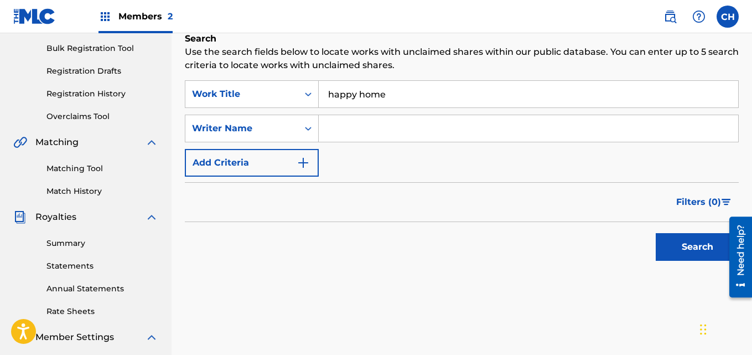
scroll to position [166, 0]
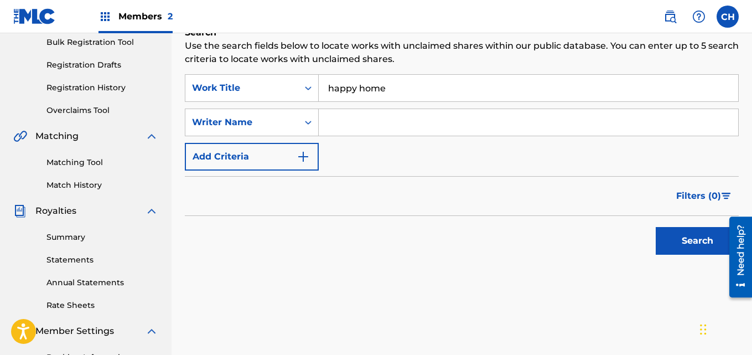
click at [682, 242] on button "Search" at bounding box center [696, 241] width 83 height 28
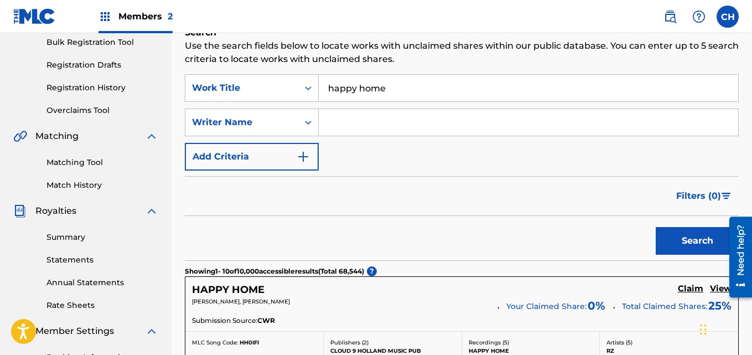
click at [636, 131] on input "Search Form" at bounding box center [528, 122] width 419 height 27
click at [435, 128] on input "Search Form" at bounding box center [528, 122] width 419 height 27
type input "[PERSON_NAME]"
click at [669, 248] on button "Search" at bounding box center [696, 241] width 83 height 28
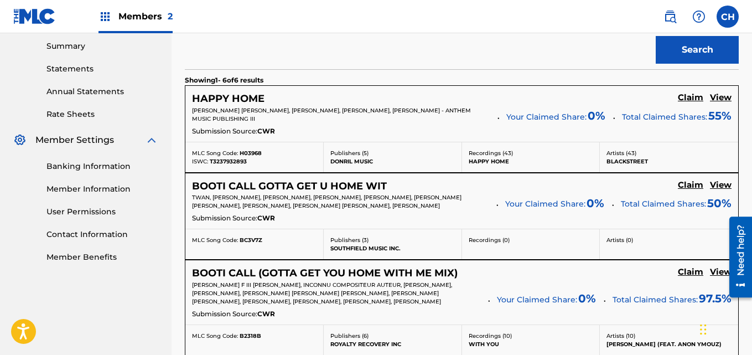
scroll to position [360, 0]
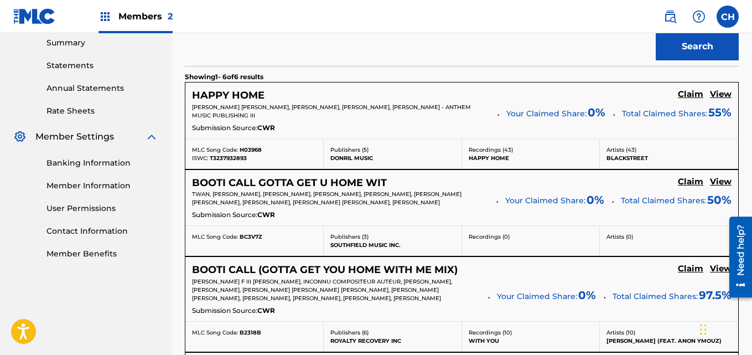
click at [684, 96] on h5 "Claim" at bounding box center [690, 94] width 25 height 11
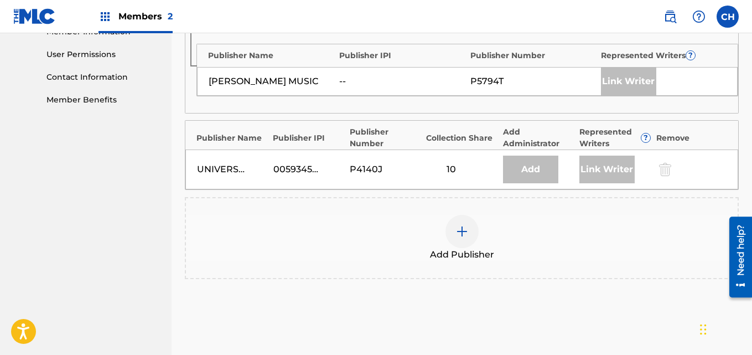
scroll to position [518, 0]
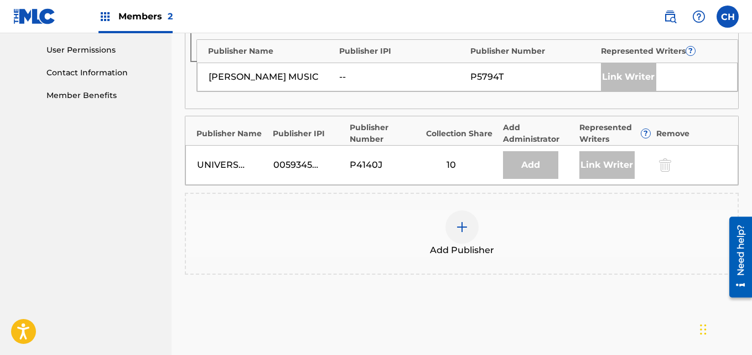
click at [460, 215] on div at bounding box center [461, 226] width 33 height 33
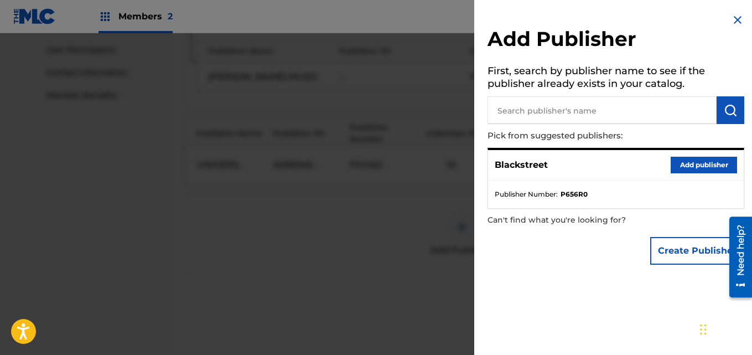
click at [685, 158] on button "Add publisher" at bounding box center [703, 165] width 66 height 17
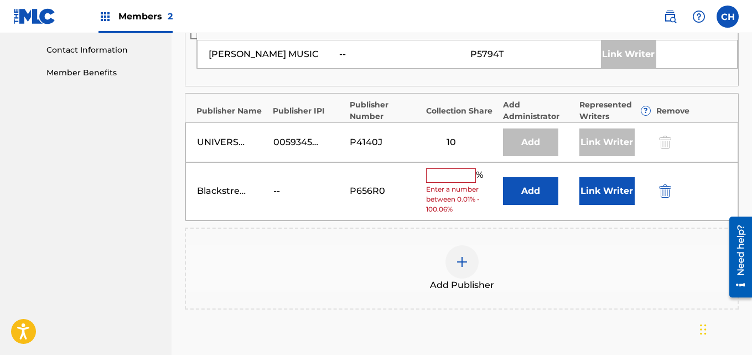
scroll to position [569, 0]
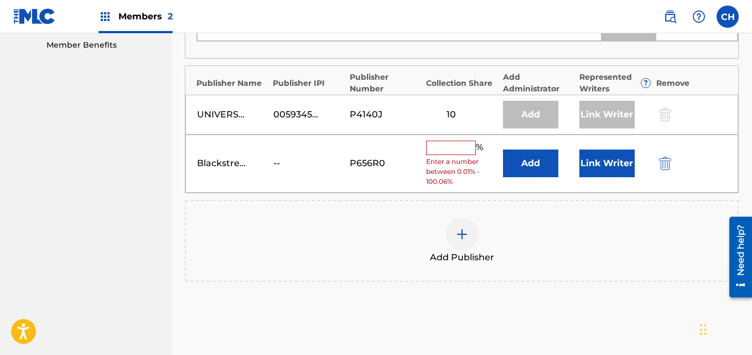
click at [435, 152] on input "text" at bounding box center [451, 147] width 50 height 14
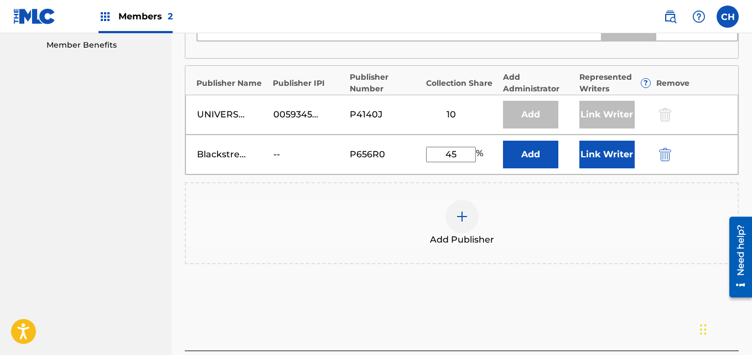
type input "45"
click at [596, 162] on button "Link Writer" at bounding box center [606, 154] width 55 height 28
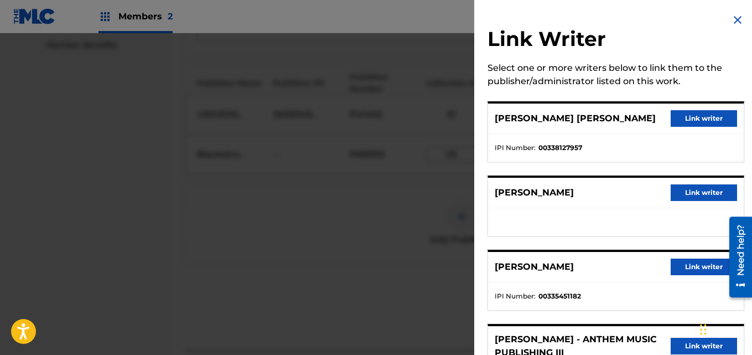
click at [695, 112] on button "Link writer" at bounding box center [703, 118] width 66 height 17
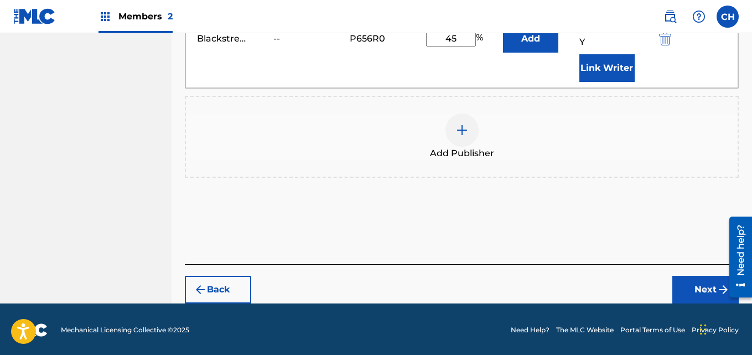
scroll to position [715, 0]
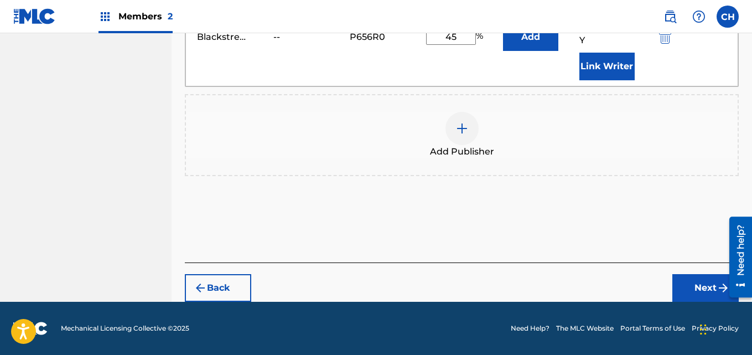
click at [684, 284] on button "Next" at bounding box center [705, 288] width 66 height 28
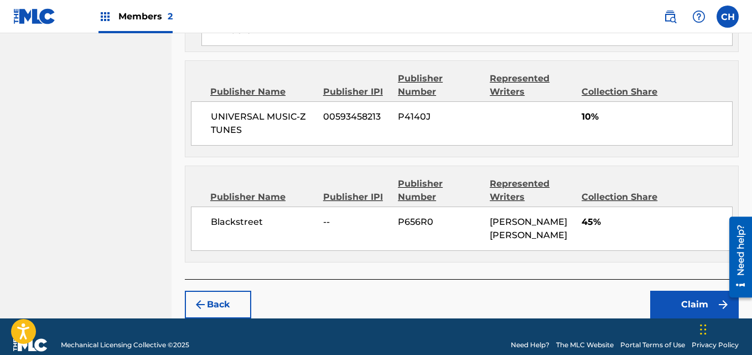
scroll to position [830, 0]
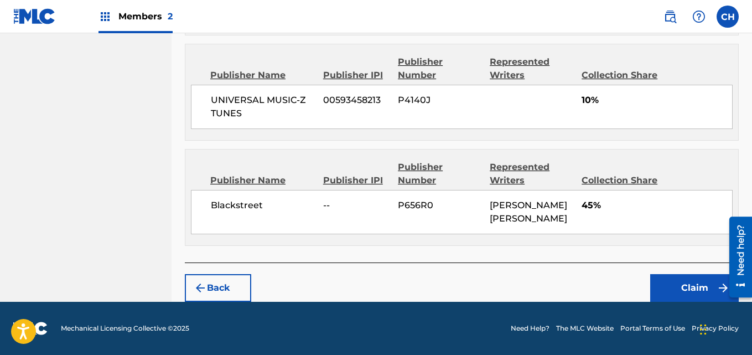
click at [669, 283] on button "Claim" at bounding box center [694, 288] width 89 height 28
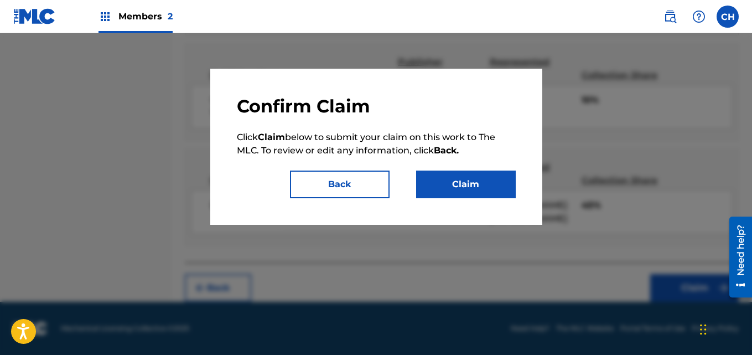
click at [491, 185] on button "Claim" at bounding box center [466, 184] width 100 height 28
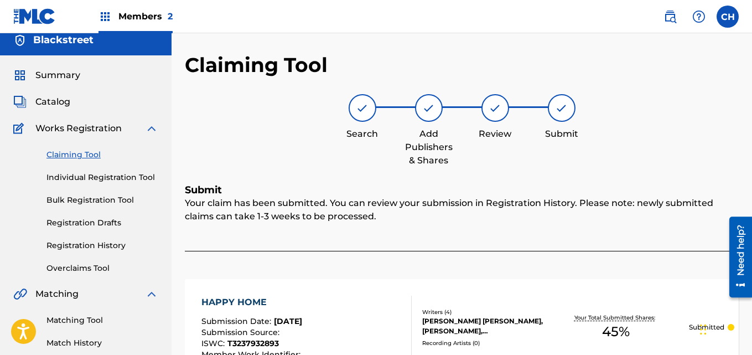
scroll to position [4, 0]
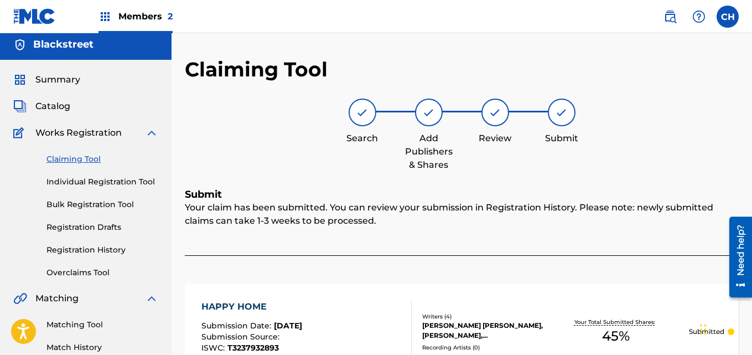
click at [84, 160] on link "Claiming Tool" at bounding box center [102, 159] width 112 height 12
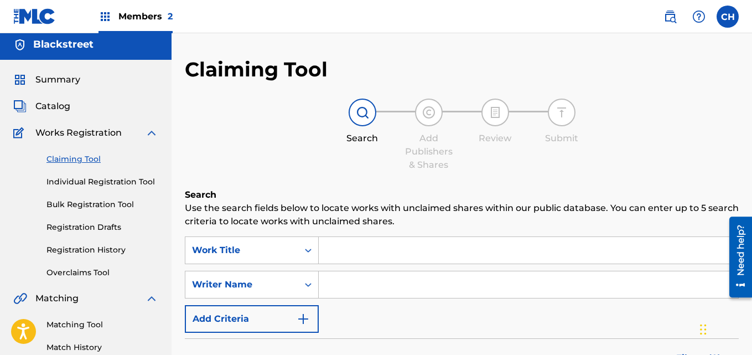
scroll to position [0, 0]
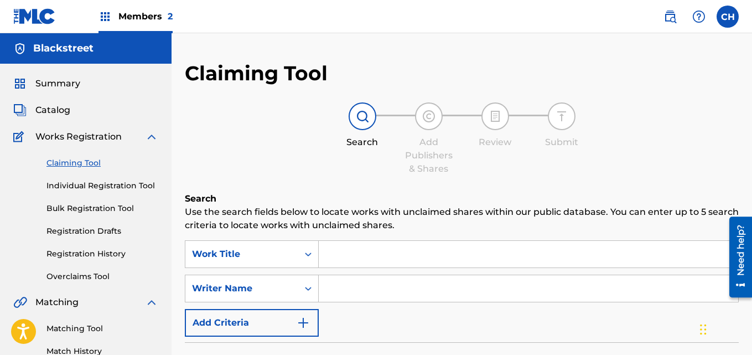
click at [394, 241] on input "Search Form" at bounding box center [528, 254] width 419 height 27
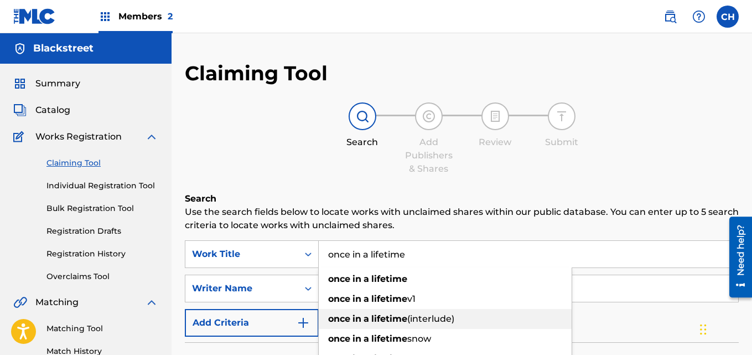
click at [422, 324] on div "once in a lifetime (interlude)" at bounding box center [445, 319] width 253 height 20
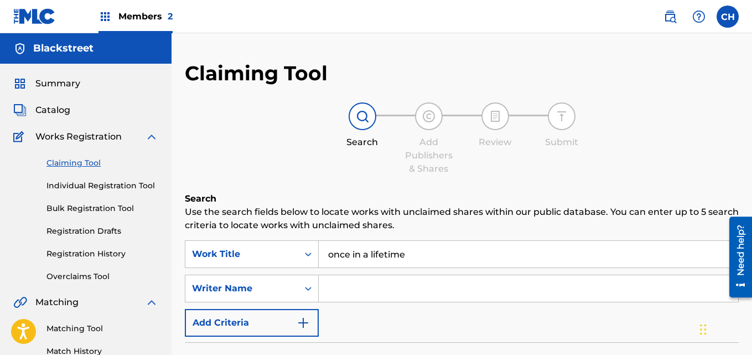
type input "once in a lifetime (interlude)"
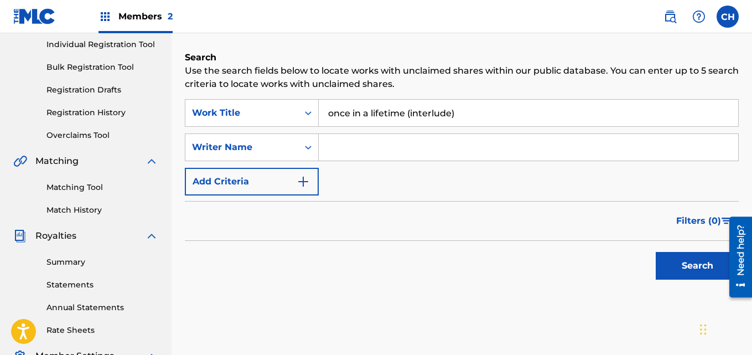
scroll to position [147, 0]
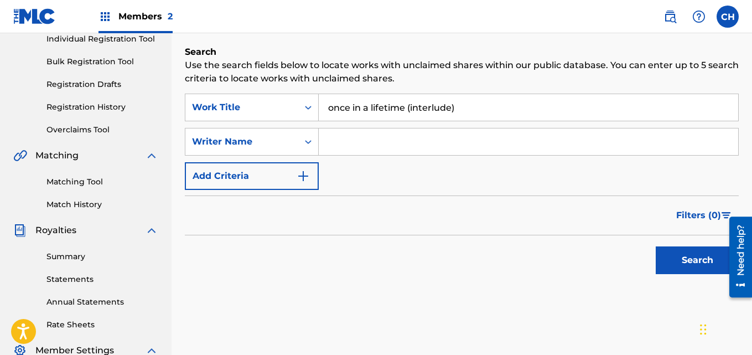
click at [706, 252] on button "Search" at bounding box center [696, 260] width 83 height 28
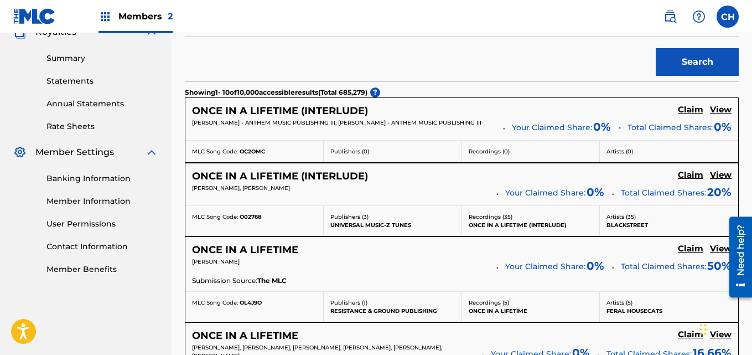
scroll to position [347, 0]
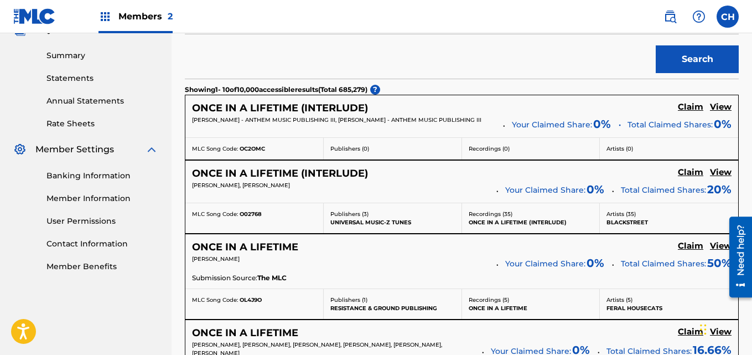
click at [689, 107] on h5 "Claim" at bounding box center [690, 107] width 25 height 11
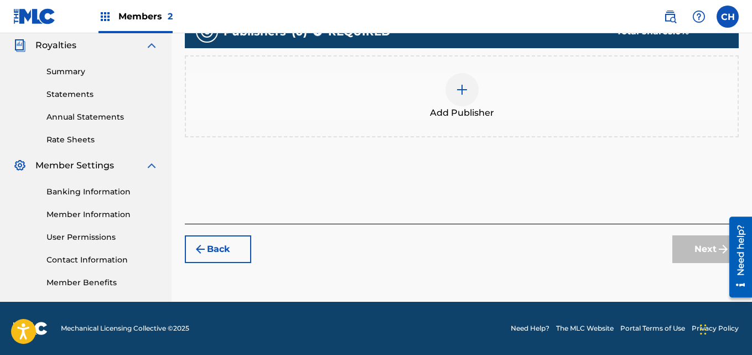
scroll to position [331, 0]
click at [463, 96] on img at bounding box center [461, 89] width 13 height 13
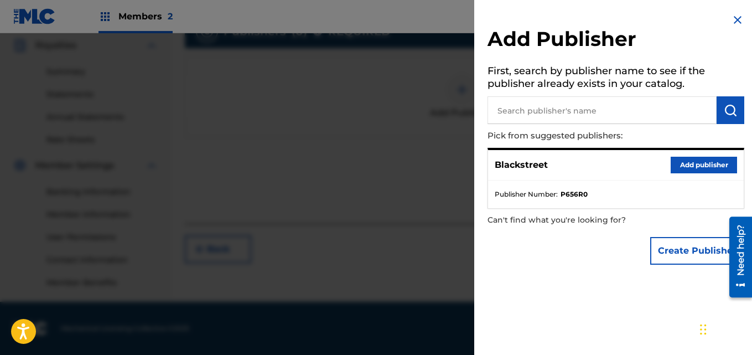
click at [712, 168] on button "Add publisher" at bounding box center [703, 165] width 66 height 17
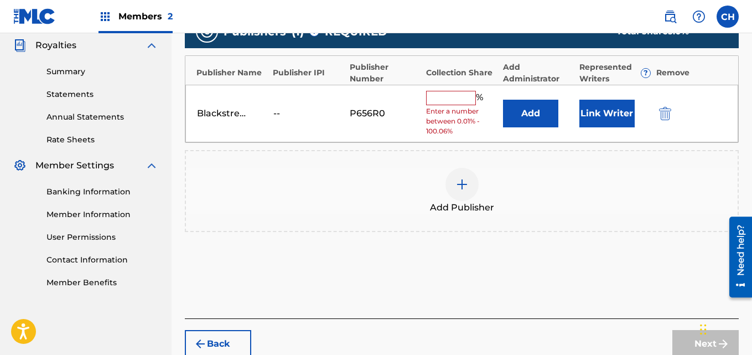
click at [465, 100] on input "text" at bounding box center [451, 98] width 50 height 14
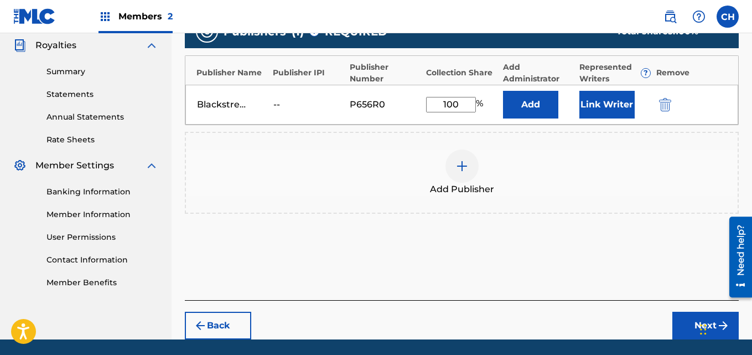
type input "100"
click at [687, 319] on button "Next" at bounding box center [705, 325] width 66 height 28
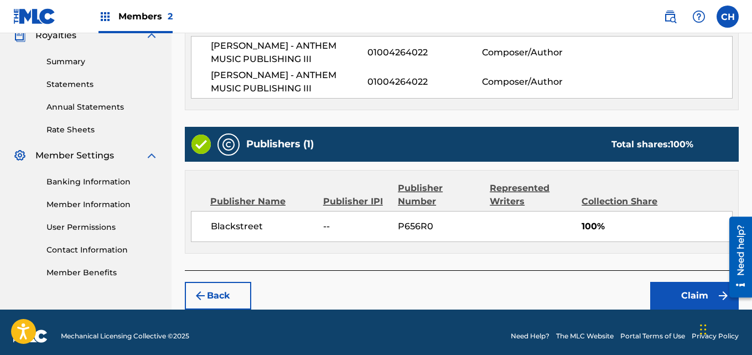
scroll to position [349, 0]
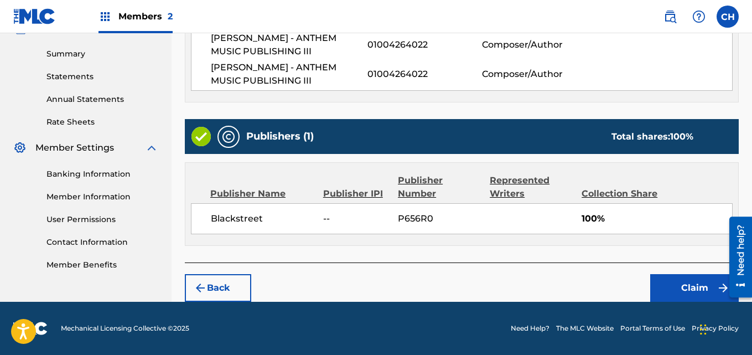
click at [679, 292] on button "Claim" at bounding box center [694, 288] width 89 height 28
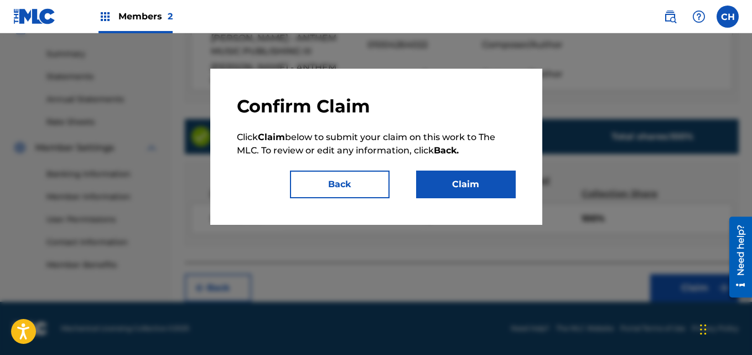
click at [483, 182] on button "Claim" at bounding box center [466, 184] width 100 height 28
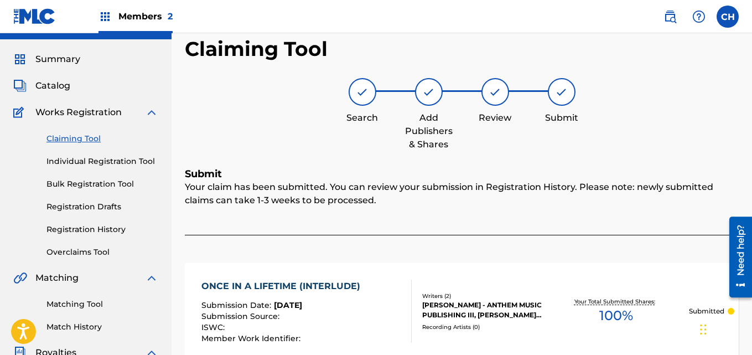
scroll to position [21, 0]
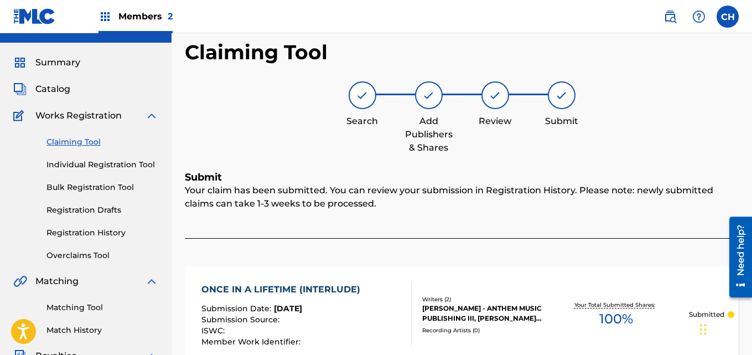
click at [74, 138] on link "Claiming Tool" at bounding box center [102, 142] width 112 height 12
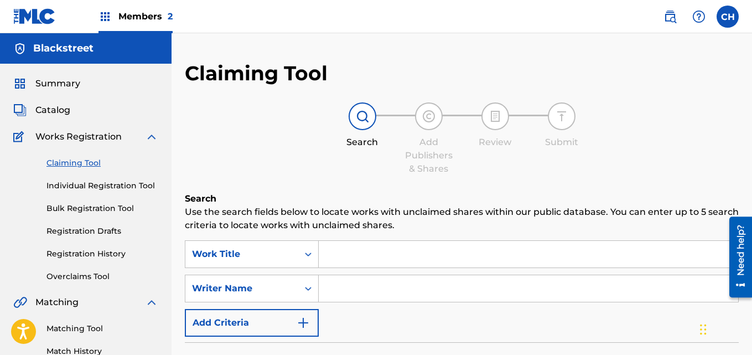
click at [346, 265] on input "Search Form" at bounding box center [528, 254] width 419 height 27
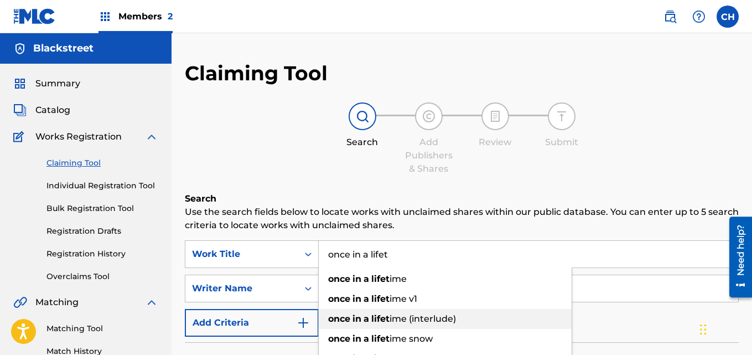
click at [404, 315] on span "ime (interlude)" at bounding box center [422, 318] width 66 height 11
type input "once in a lifetime (interlude)"
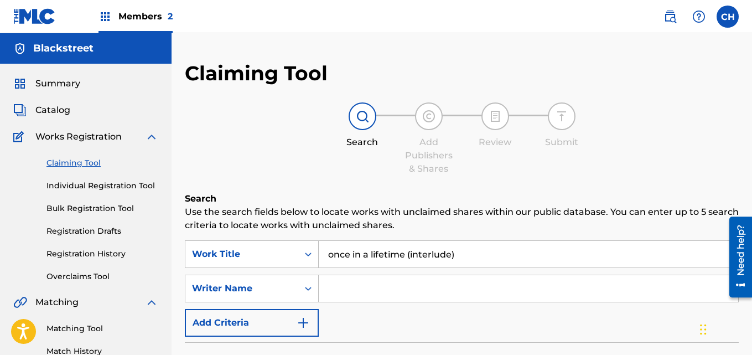
drag, startPoint x: 751, startPoint y: 102, endPoint x: 755, endPoint y: 153, distance: 50.5
click at [751, 153] on html "Accessibility Screen-Reader Guide, Feedback, and Issue Reporting | New window C…" at bounding box center [376, 177] width 752 height 355
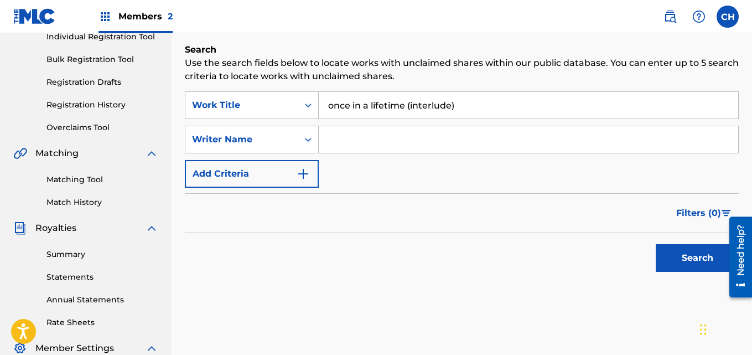
scroll to position [158, 0]
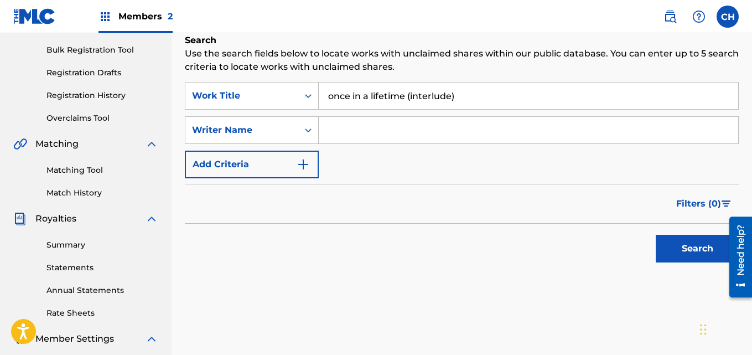
click at [694, 240] on button "Search" at bounding box center [696, 249] width 83 height 28
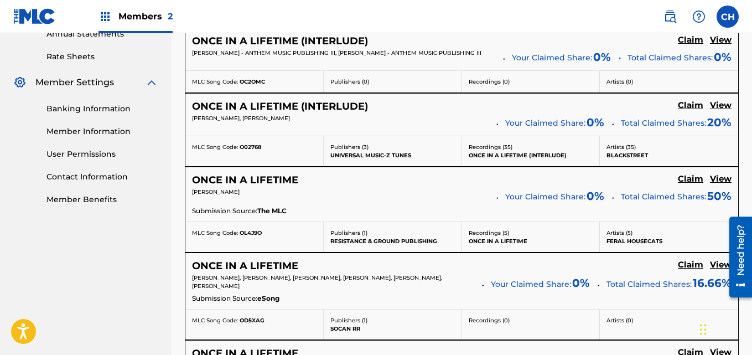
scroll to position [425, 0]
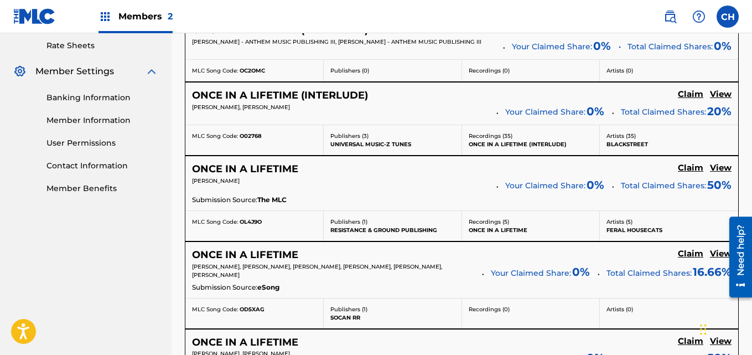
click at [688, 94] on h5 "Claim" at bounding box center [690, 94] width 25 height 11
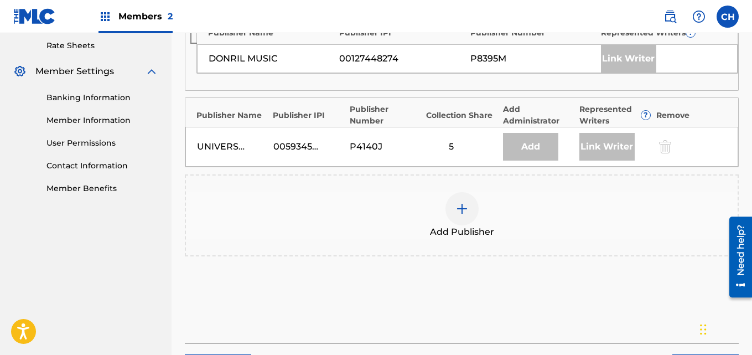
click at [465, 211] on img at bounding box center [461, 208] width 13 height 13
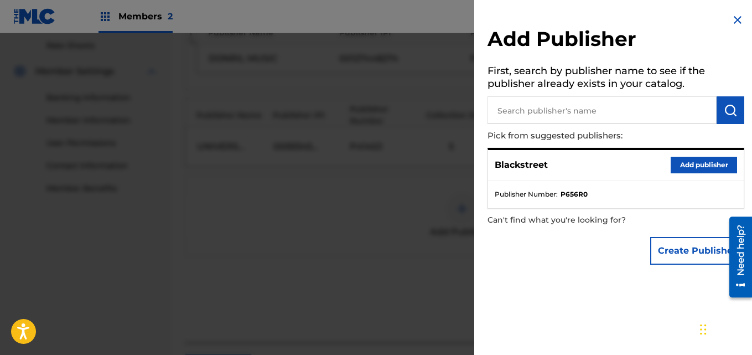
click at [676, 164] on button "Add publisher" at bounding box center [703, 165] width 66 height 17
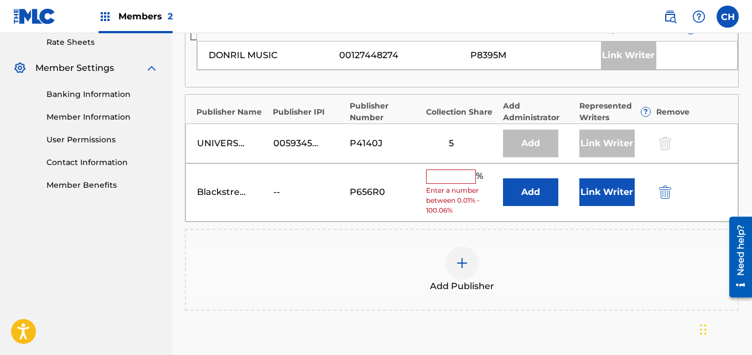
scroll to position [434, 0]
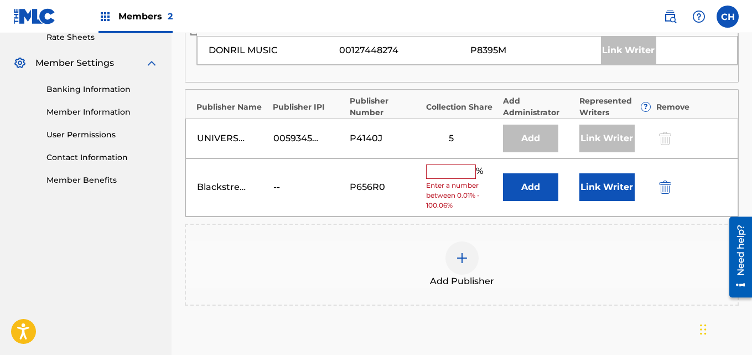
click at [458, 171] on input "text" at bounding box center [451, 171] width 50 height 14
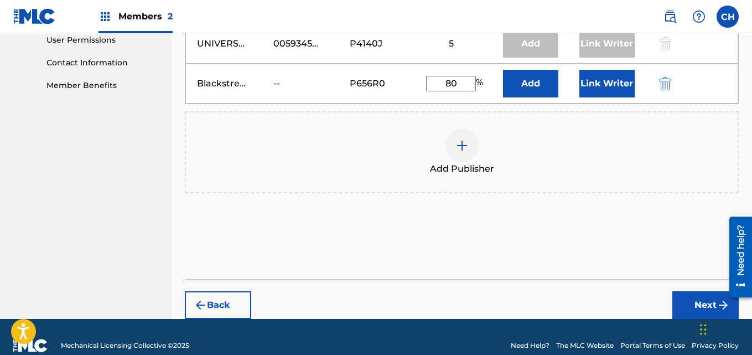
scroll to position [540, 0]
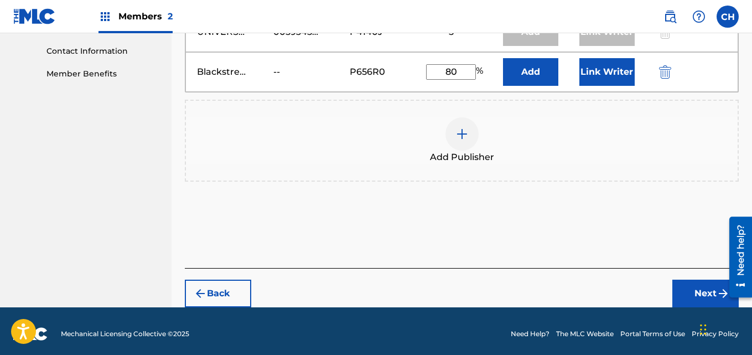
type input "80"
click at [679, 282] on button "Next" at bounding box center [705, 293] width 66 height 28
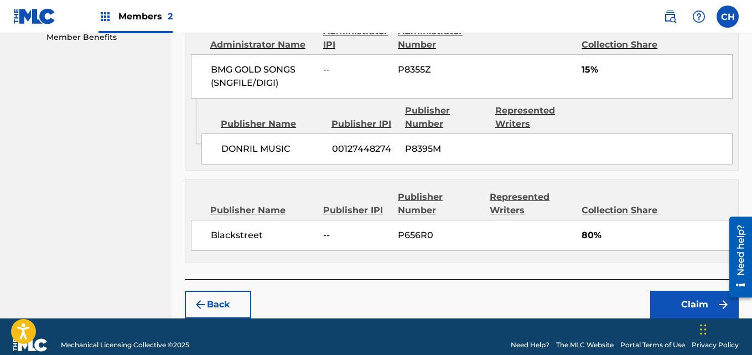
scroll to position [593, 0]
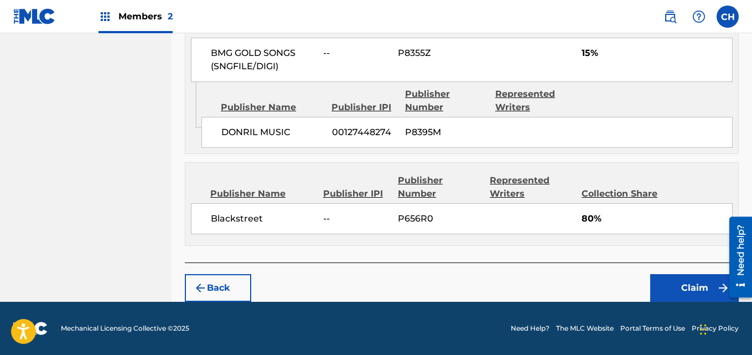
click at [688, 289] on button "Claim" at bounding box center [694, 288] width 89 height 28
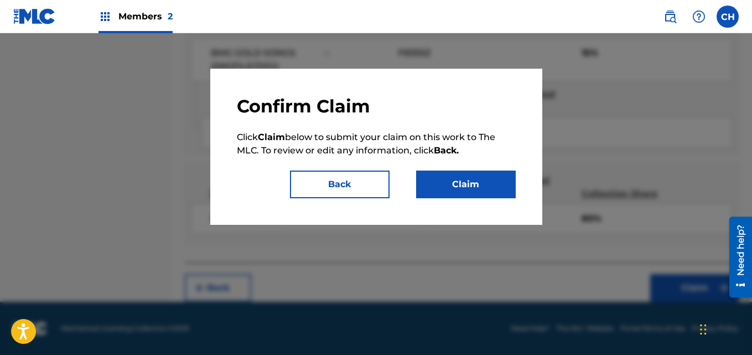
click at [480, 191] on button "Claim" at bounding box center [466, 184] width 100 height 28
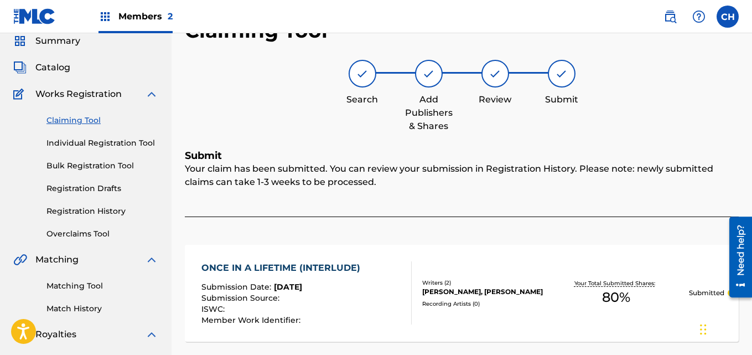
scroll to position [41, 0]
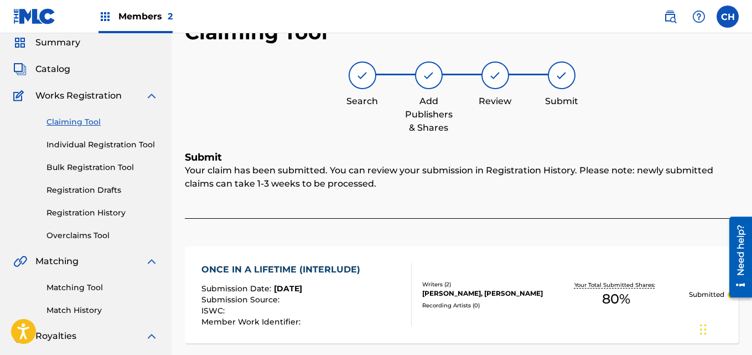
click at [103, 212] on link "Registration History" at bounding box center [102, 213] width 112 height 12
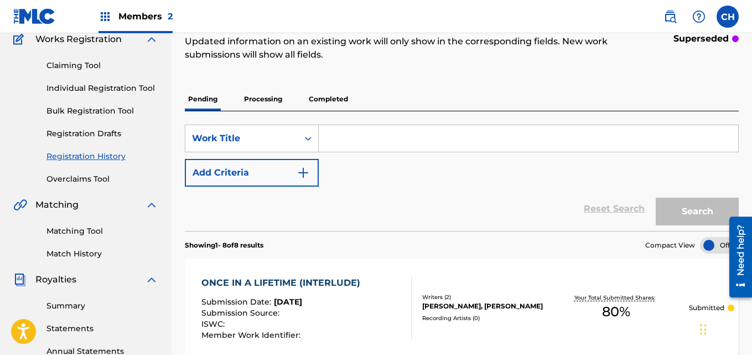
scroll to position [94, 0]
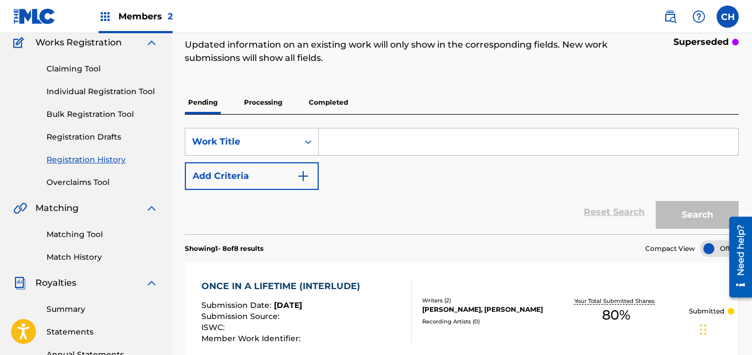
click at [253, 95] on p "Processing" at bounding box center [263, 102] width 45 height 23
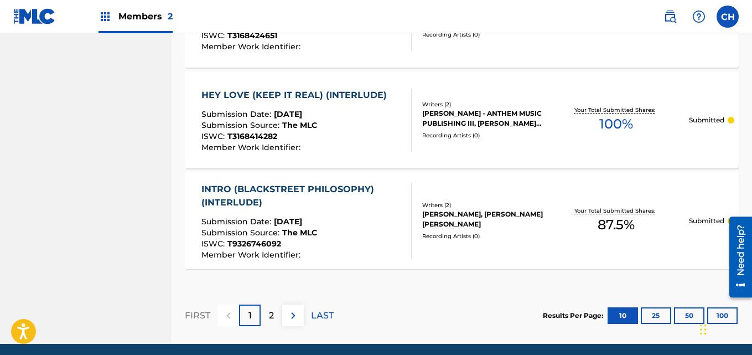
scroll to position [1095, 0]
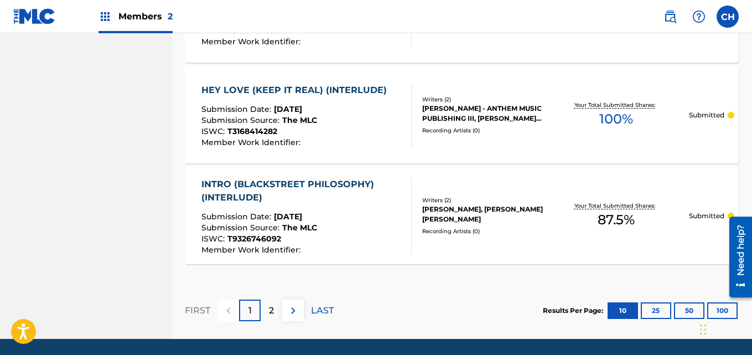
click at [263, 304] on div "2" at bounding box center [272, 310] width 22 height 22
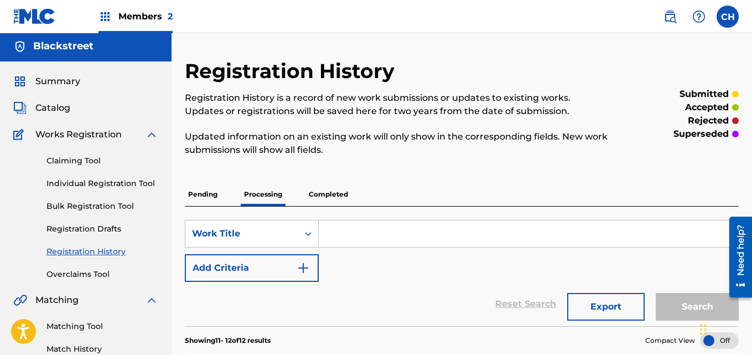
scroll to position [0, 0]
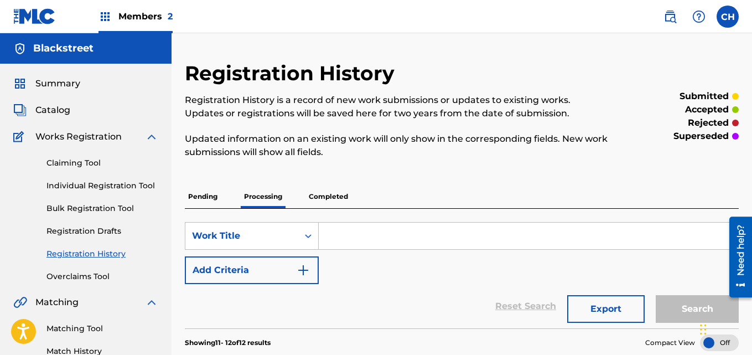
click at [85, 164] on link "Claiming Tool" at bounding box center [102, 163] width 112 height 12
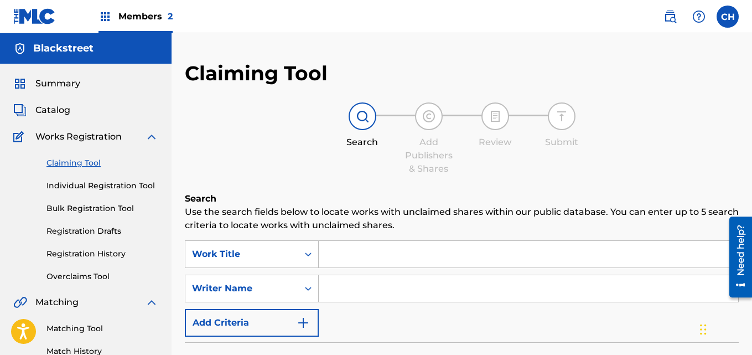
click at [358, 255] on input "Search Form" at bounding box center [528, 254] width 419 height 27
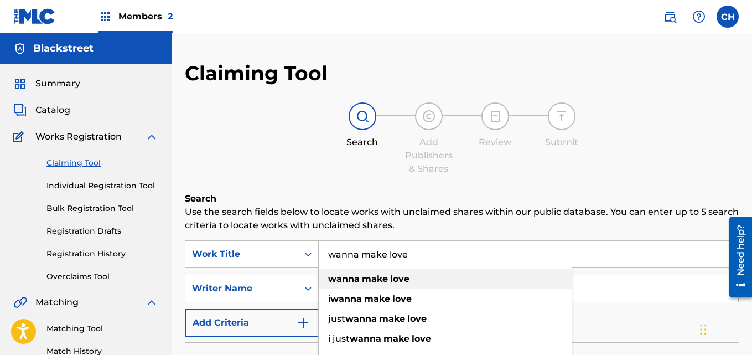
type input "wanna make love"
click at [448, 272] on div "wanna make love" at bounding box center [445, 279] width 253 height 20
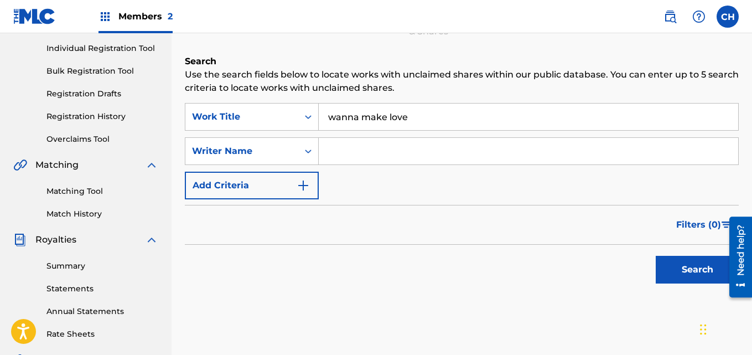
scroll to position [144, 0]
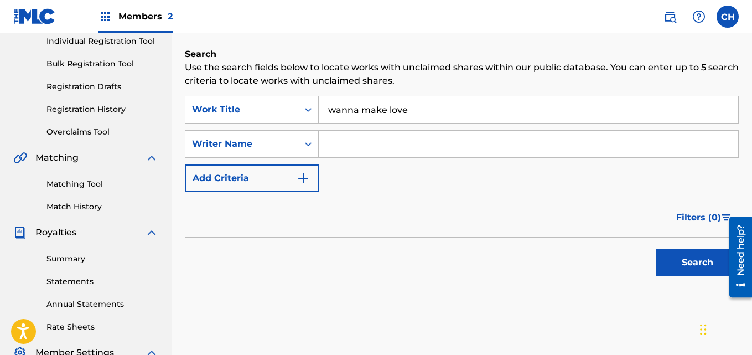
click at [423, 147] on input "Search Form" at bounding box center [528, 144] width 419 height 27
click at [670, 261] on button "Search" at bounding box center [696, 262] width 83 height 28
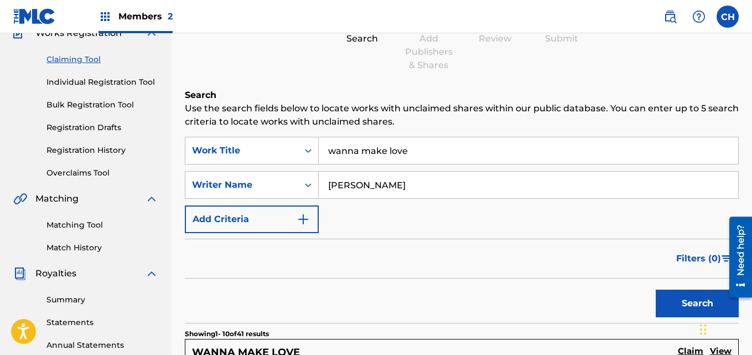
scroll to position [75, 0]
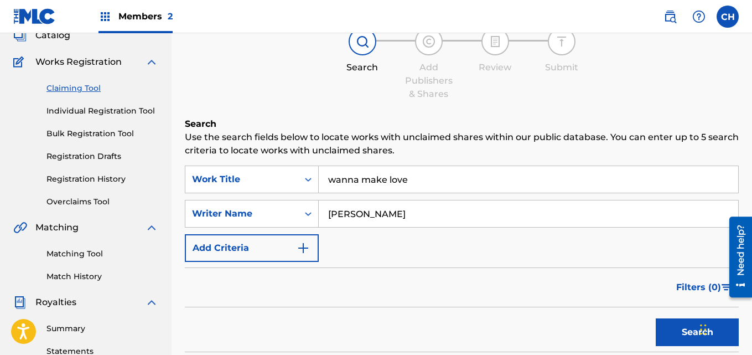
click at [404, 219] on input "[PERSON_NAME]" at bounding box center [528, 213] width 419 height 27
type input "t"
click at [672, 322] on button "Search" at bounding box center [696, 332] width 83 height 28
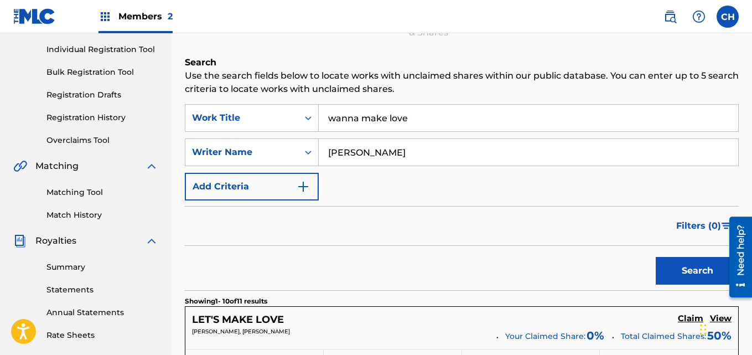
scroll to position [132, 0]
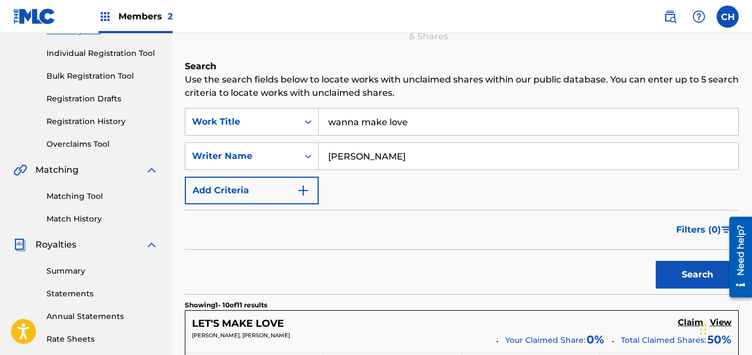
click at [430, 159] on input "[PERSON_NAME]" at bounding box center [528, 156] width 419 height 27
type input "j"
click at [675, 261] on button "Search" at bounding box center [696, 275] width 83 height 28
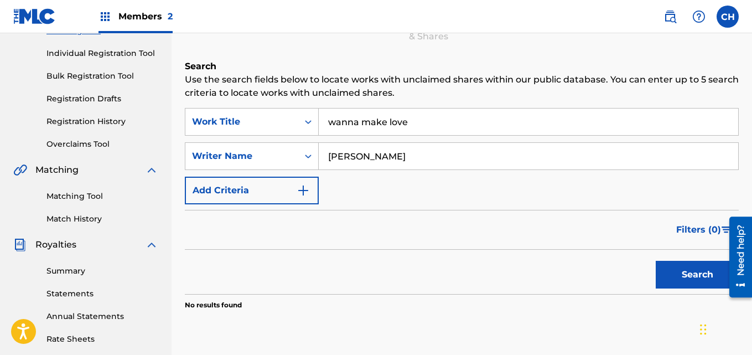
click at [553, 160] on input "[PERSON_NAME]" at bounding box center [528, 156] width 419 height 27
type input "r"
type input "[PERSON_NAME]"
click at [655, 261] on button "Search" at bounding box center [696, 275] width 83 height 28
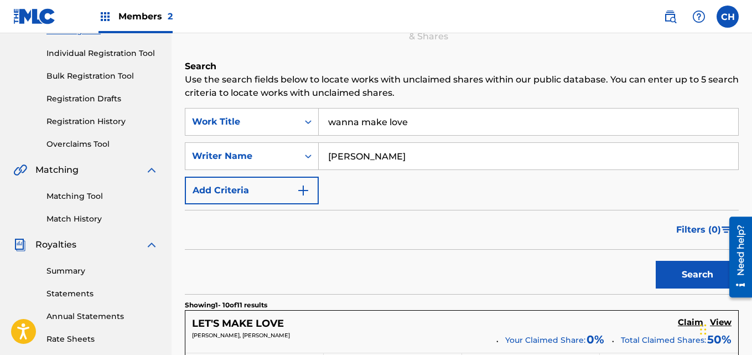
scroll to position [134, 0]
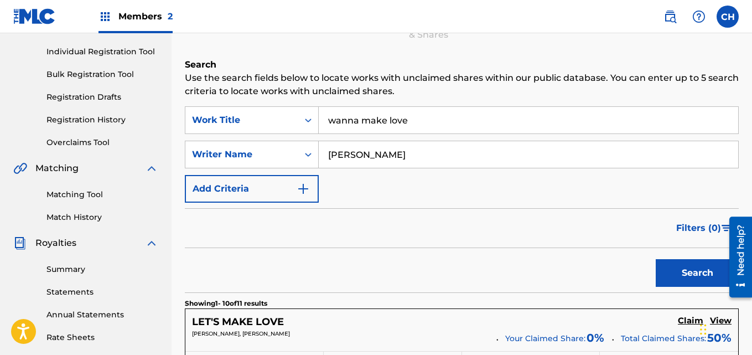
click at [287, 185] on button "Add Criteria" at bounding box center [252, 189] width 134 height 28
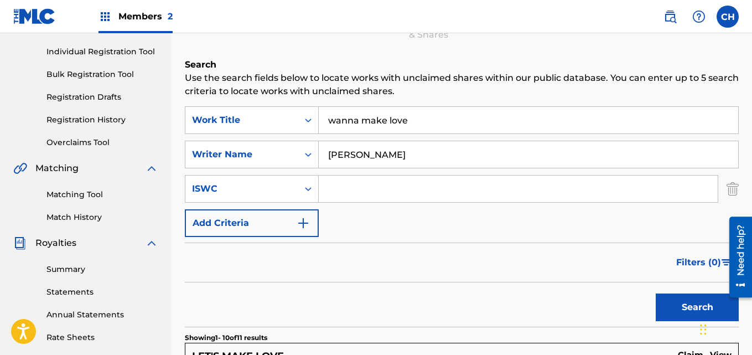
click at [738, 191] on img "Search Form" at bounding box center [732, 189] width 12 height 28
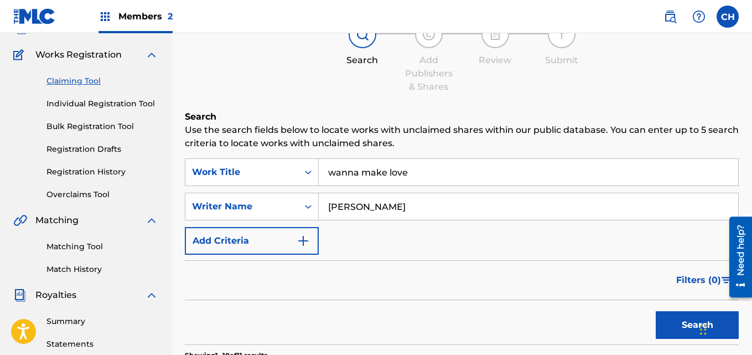
scroll to position [84, 0]
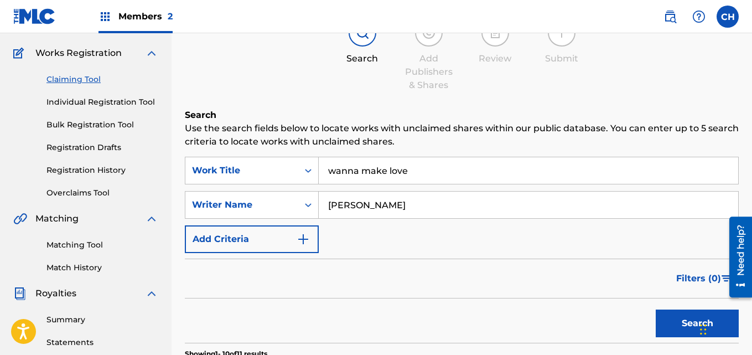
click at [82, 148] on link "Registration Drafts" at bounding box center [102, 148] width 112 height 12
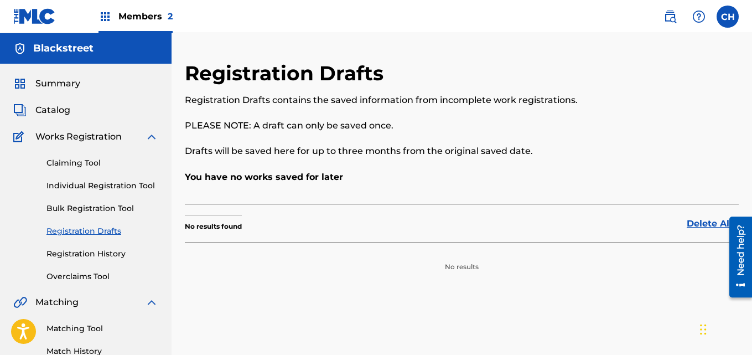
click at [85, 160] on link "Claiming Tool" at bounding box center [102, 163] width 112 height 12
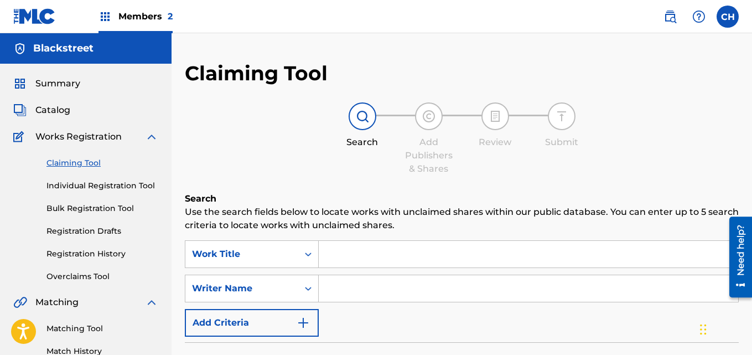
click at [397, 249] on input "Search Form" at bounding box center [528, 254] width 419 height 27
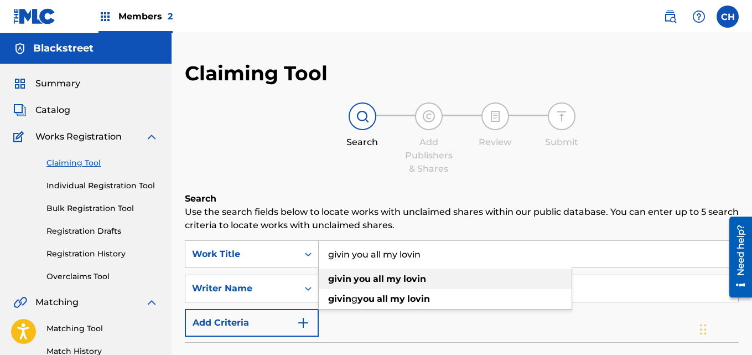
type input "givin you all my lovin"
click at [393, 282] on strong "my" at bounding box center [393, 278] width 15 height 11
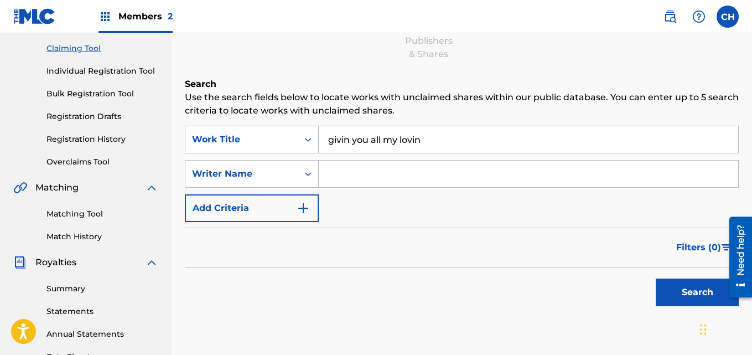
scroll to position [118, 0]
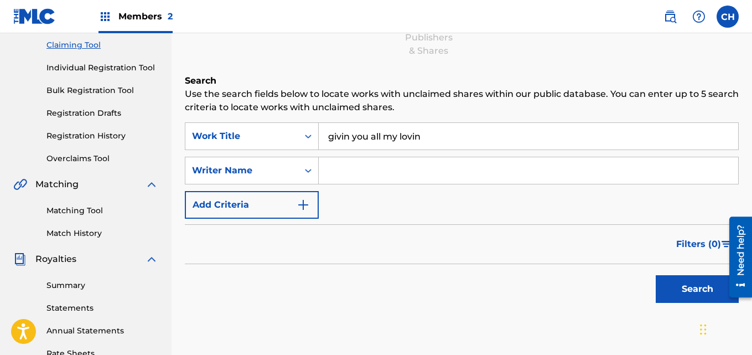
click at [684, 283] on button "Search" at bounding box center [696, 289] width 83 height 28
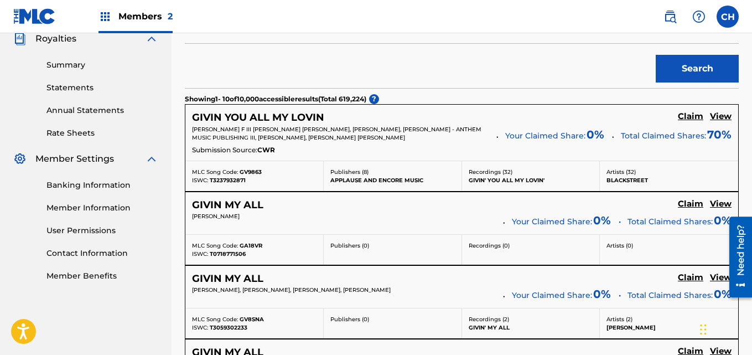
scroll to position [341, 0]
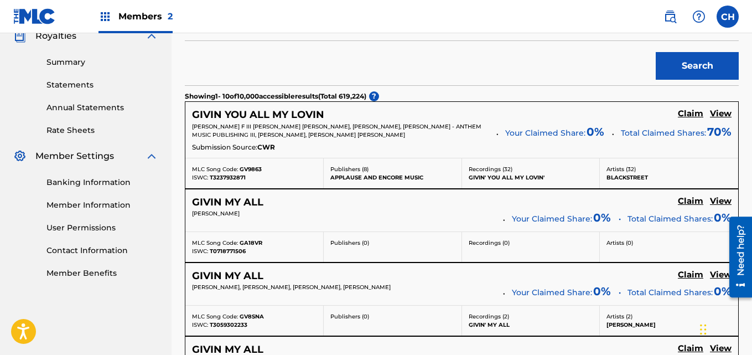
click at [688, 111] on h5 "Claim" at bounding box center [690, 113] width 25 height 11
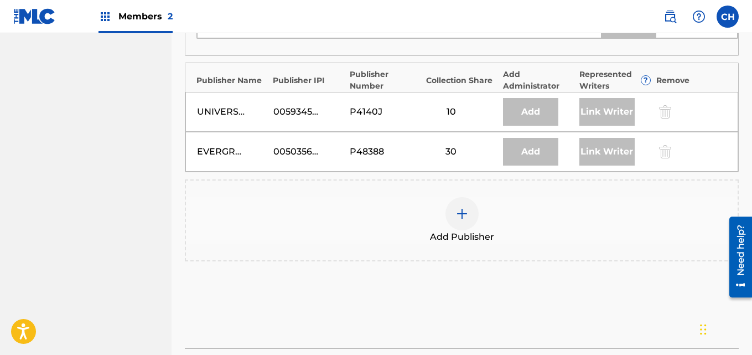
scroll to position [782, 0]
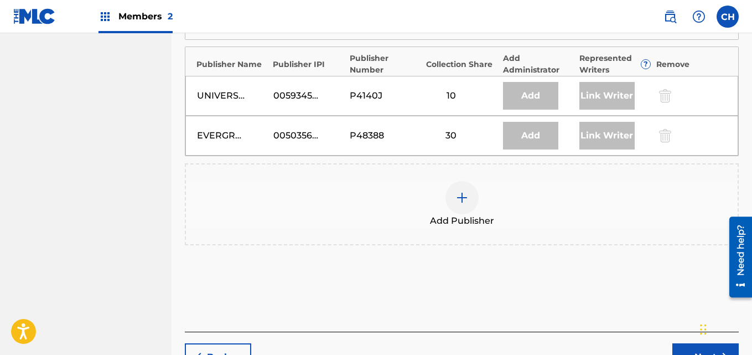
click at [462, 191] on img at bounding box center [461, 197] width 13 height 13
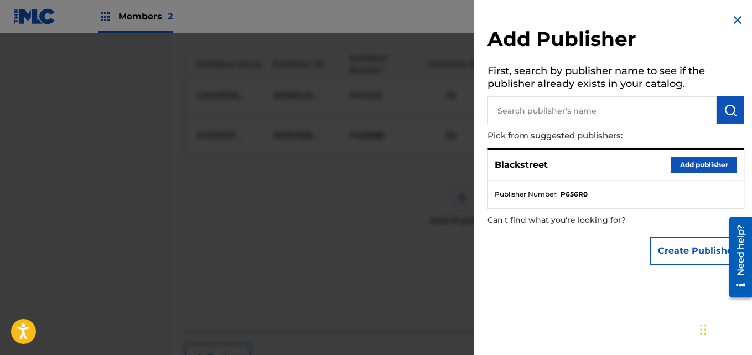
click at [681, 169] on button "Add publisher" at bounding box center [703, 165] width 66 height 17
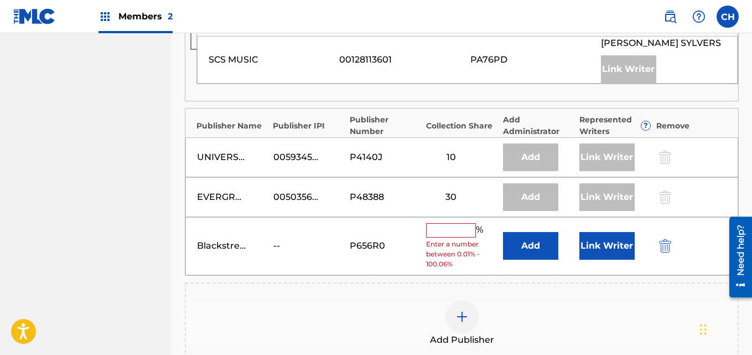
scroll to position [775, 0]
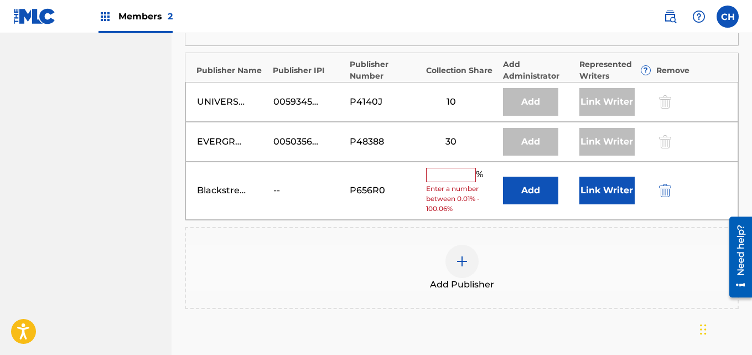
drag, startPoint x: 755, startPoint y: 236, endPoint x: 18, endPoint y: 22, distance: 767.9
click at [454, 168] on input "text" at bounding box center [451, 175] width 50 height 14
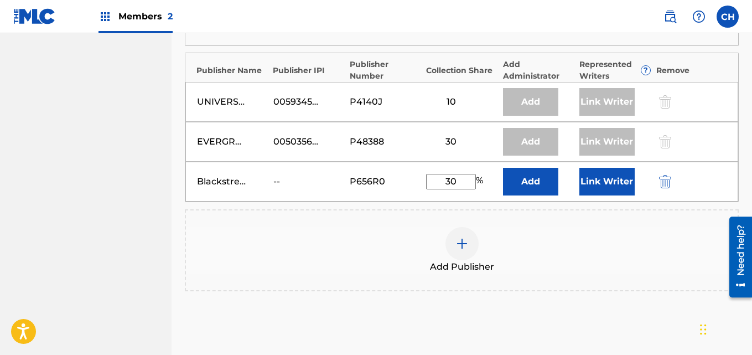
scroll to position [864, 0]
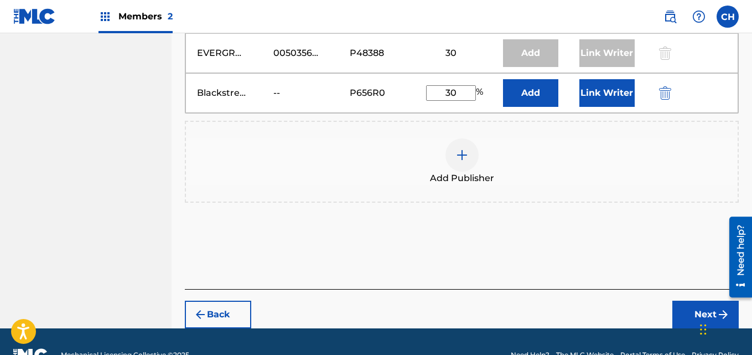
drag, startPoint x: 752, startPoint y: 232, endPoint x: 25, endPoint y: 80, distance: 742.6
type input "30"
click at [704, 300] on button "Next" at bounding box center [705, 314] width 66 height 28
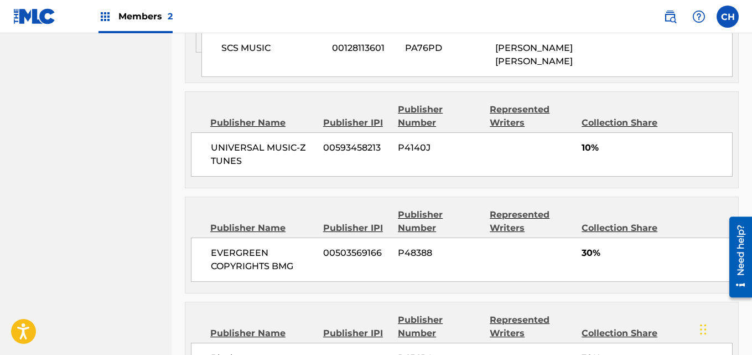
scroll to position [1146, 0]
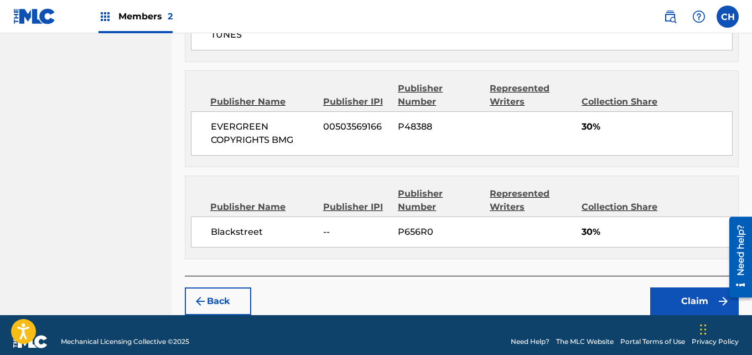
click at [689, 290] on button "Claim" at bounding box center [694, 301] width 89 height 28
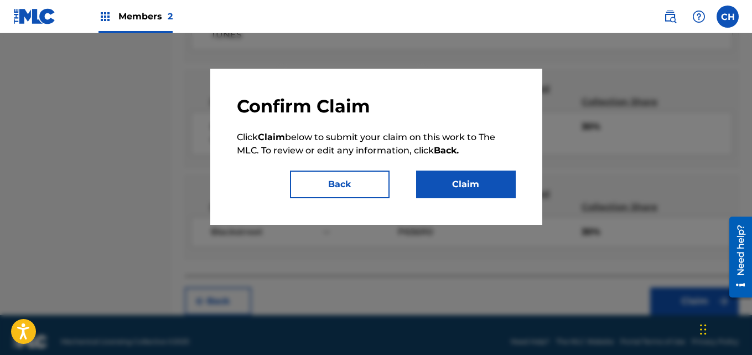
click at [475, 189] on button "Claim" at bounding box center [466, 184] width 100 height 28
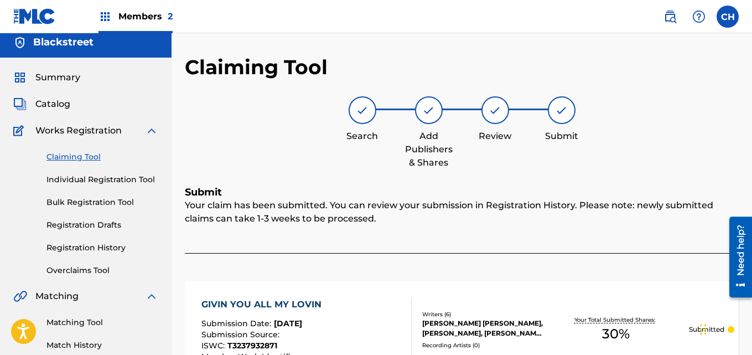
scroll to position [0, 0]
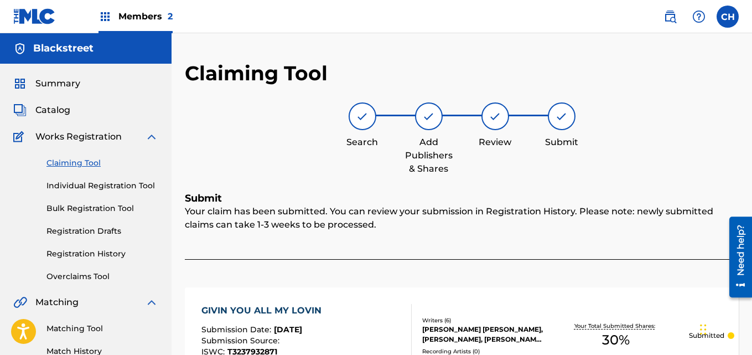
click at [699, 19] on img at bounding box center [698, 16] width 13 height 13
click at [55, 113] on span "Catalog" at bounding box center [52, 109] width 35 height 13
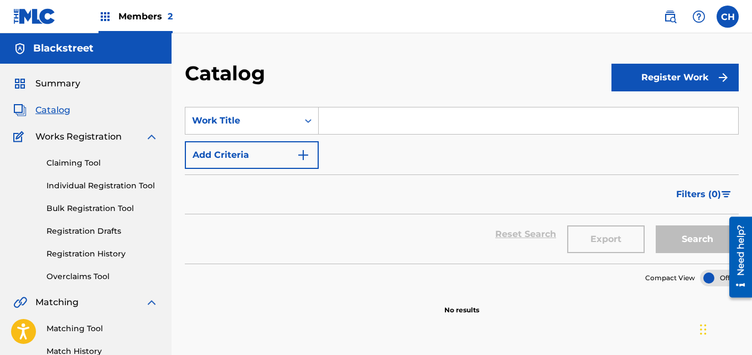
click at [67, 82] on span "Summary" at bounding box center [57, 83] width 45 height 13
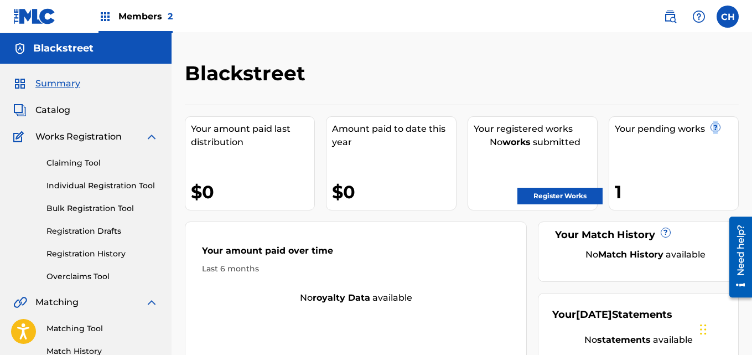
drag, startPoint x: 751, startPoint y: 96, endPoint x: 755, endPoint y: 150, distance: 54.3
click at [751, 150] on html "Accessibility Screen-Reader Guide, Feedback, and Issue Reporting | New window C…" at bounding box center [376, 177] width 752 height 355
click at [142, 12] on span "Members 2" at bounding box center [145, 16] width 54 height 13
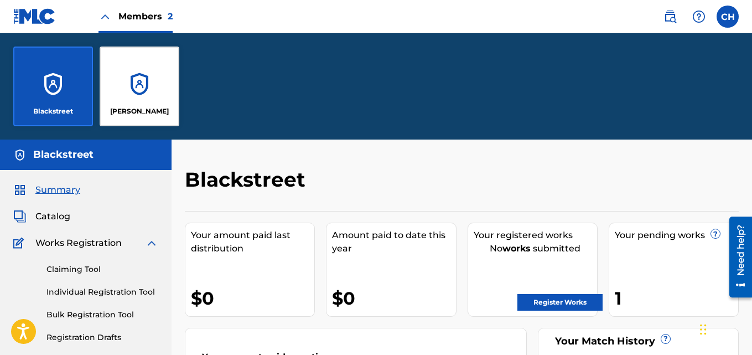
click at [172, 75] on div "[PERSON_NAME]" at bounding box center [140, 86] width 80 height 80
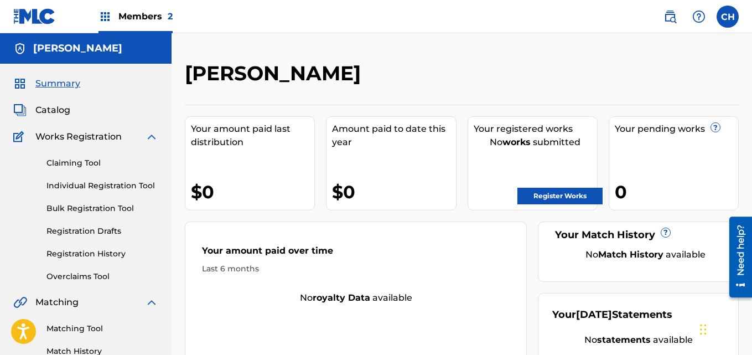
click at [119, 20] on span "Members 2" at bounding box center [145, 16] width 54 height 13
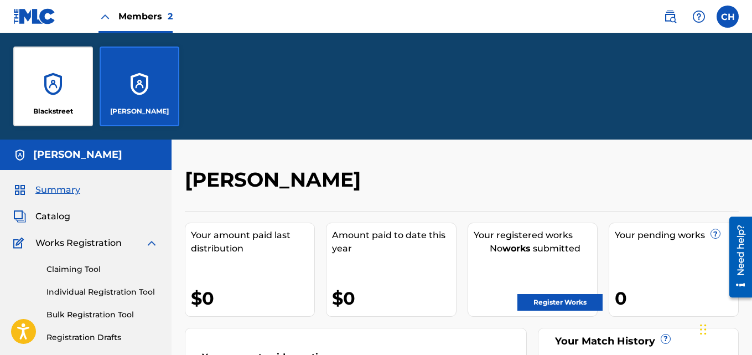
click at [73, 66] on div "Blackstreet" at bounding box center [53, 86] width 80 height 80
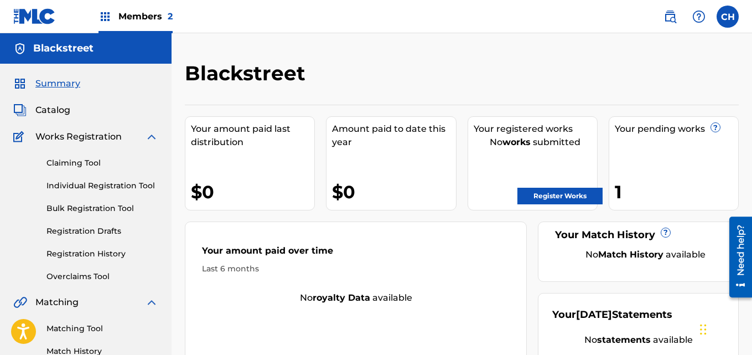
click at [731, 18] on label at bounding box center [727, 17] width 22 height 22
click at [727, 17] on input "CH [PERSON_NAME] [PERSON_NAME][EMAIL_ADDRESS][DOMAIN_NAME] Notification Prefere…" at bounding box center [727, 17] width 0 height 0
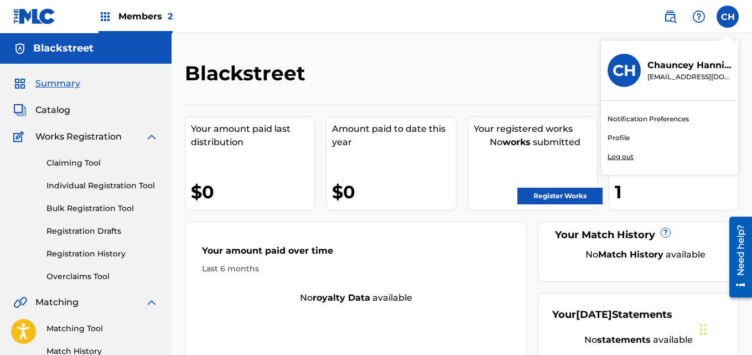
click at [625, 137] on link "Profile" at bounding box center [618, 138] width 22 height 10
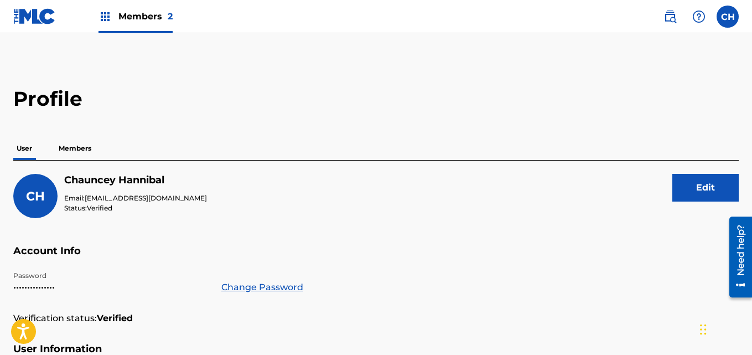
click at [728, 21] on label at bounding box center [727, 17] width 22 height 22
click at [727, 17] on input "CH [PERSON_NAME] [PERSON_NAME][EMAIL_ADDRESS][DOMAIN_NAME] Notification Prefere…" at bounding box center [727, 17] width 0 height 0
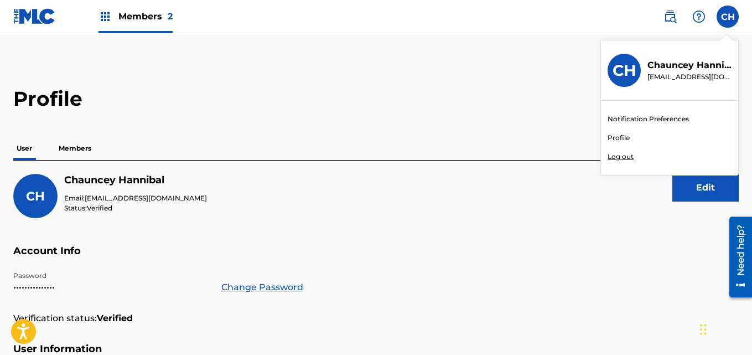
click at [617, 157] on p "Log out" at bounding box center [620, 157] width 26 height 10
click at [727, 17] on input "CH [PERSON_NAME] [PERSON_NAME][EMAIL_ADDRESS][DOMAIN_NAME] Notification Prefere…" at bounding box center [727, 17] width 0 height 0
